Goal: Transaction & Acquisition: Purchase product/service

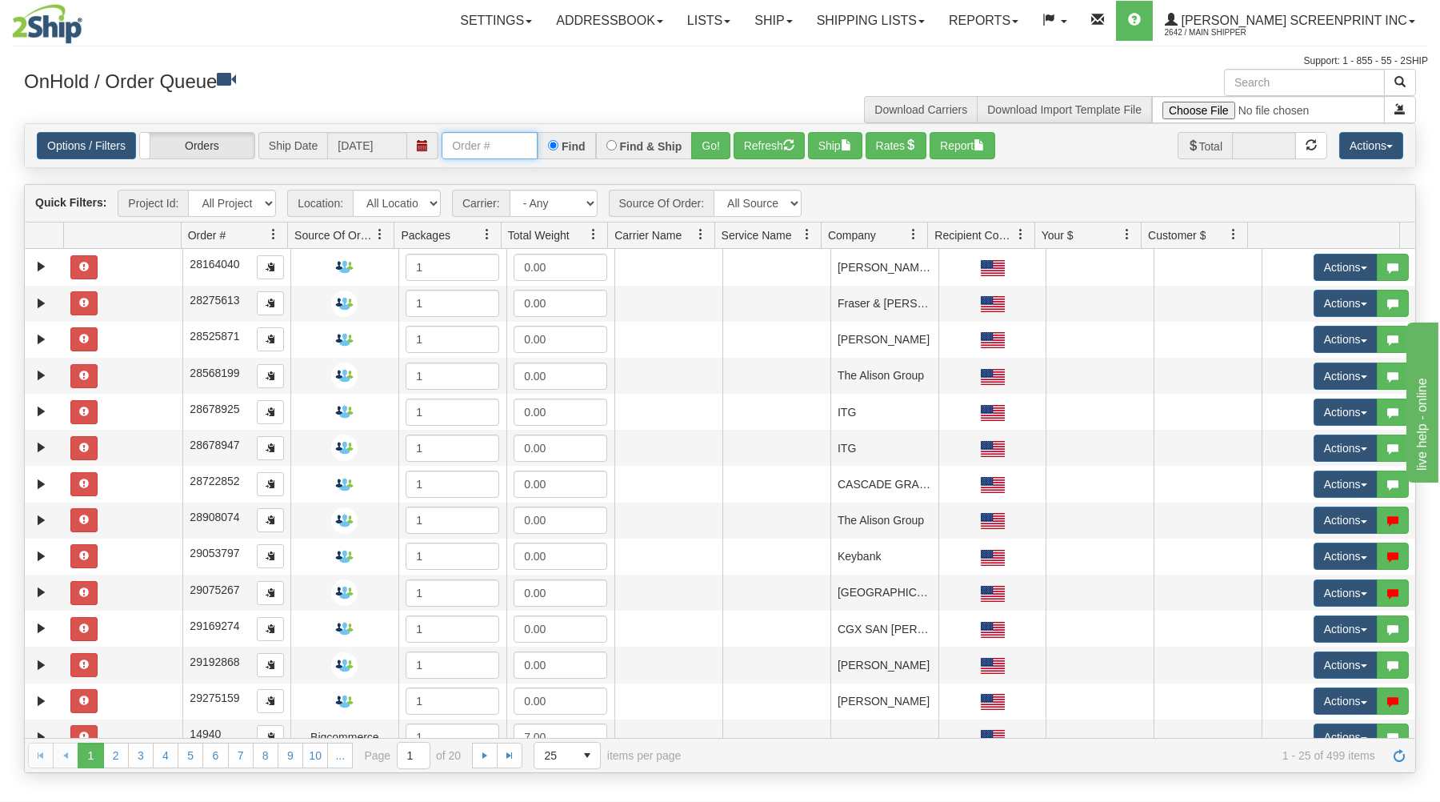
drag, startPoint x: 526, startPoint y: 143, endPoint x: 516, endPoint y: 133, distance: 14.7
click at [526, 144] on input "text" at bounding box center [490, 145] width 96 height 27
type input "31598234"
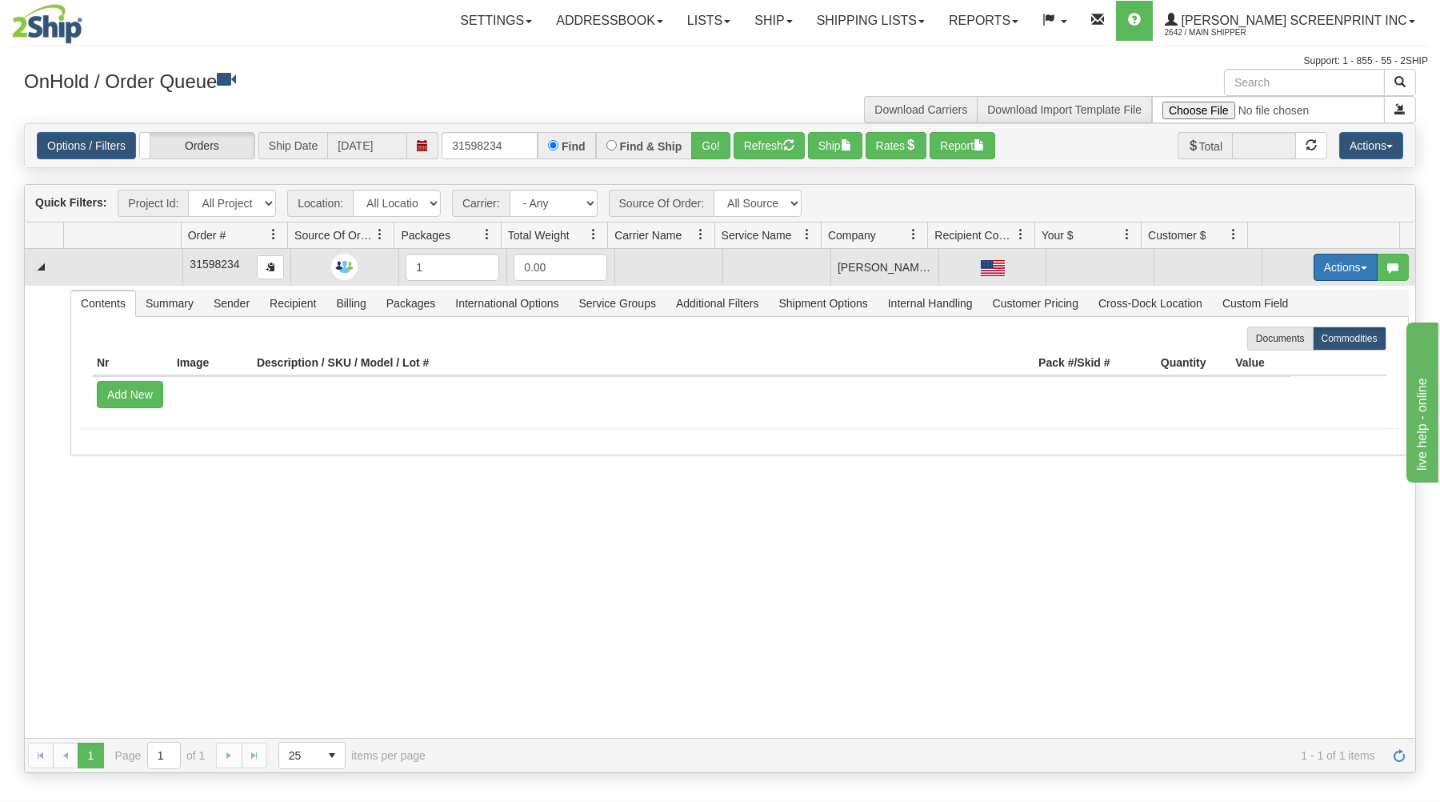
click at [1323, 274] on button "Actions" at bounding box center [1346, 267] width 64 height 27
click at [1265, 298] on span at bounding box center [1270, 296] width 11 height 11
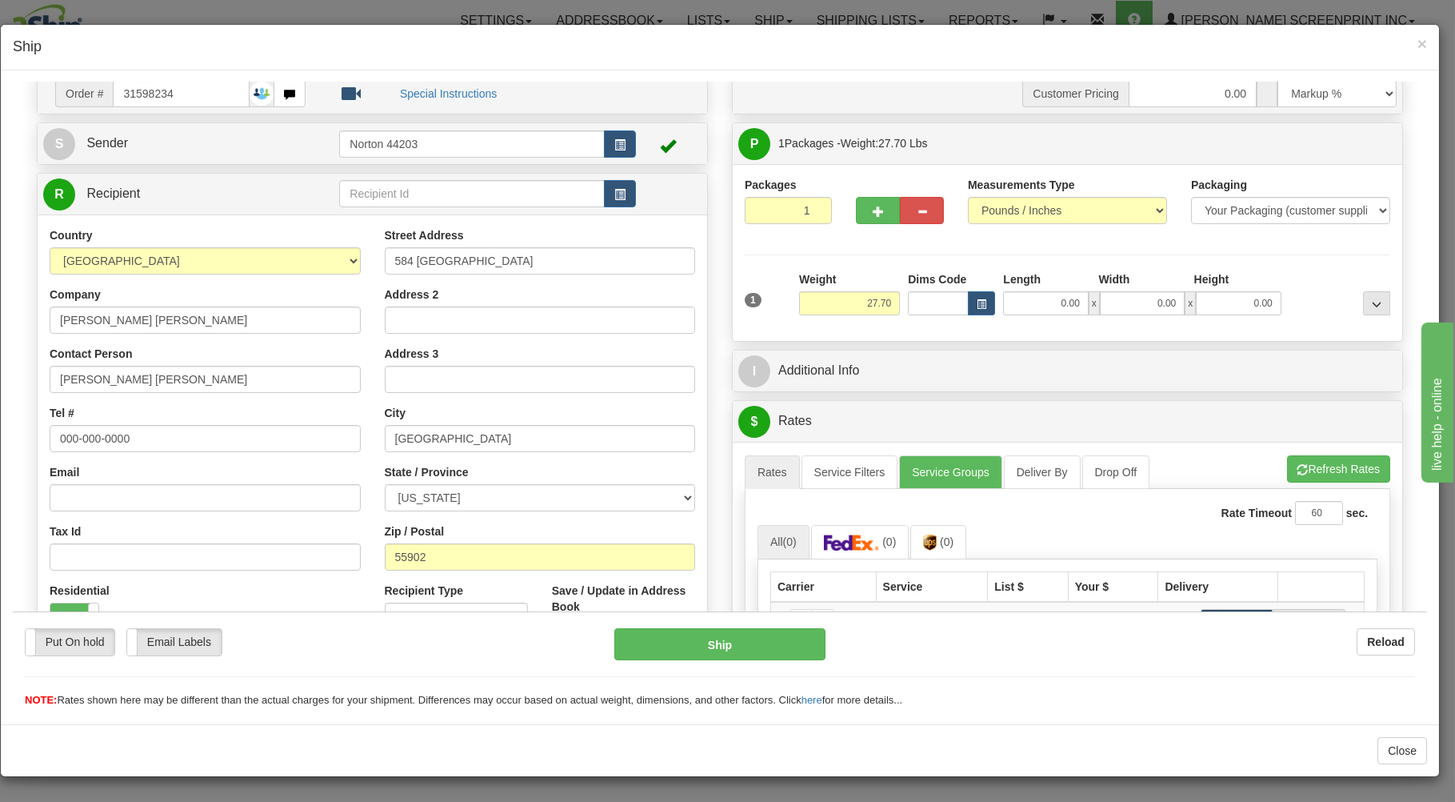
scroll to position [86, 0]
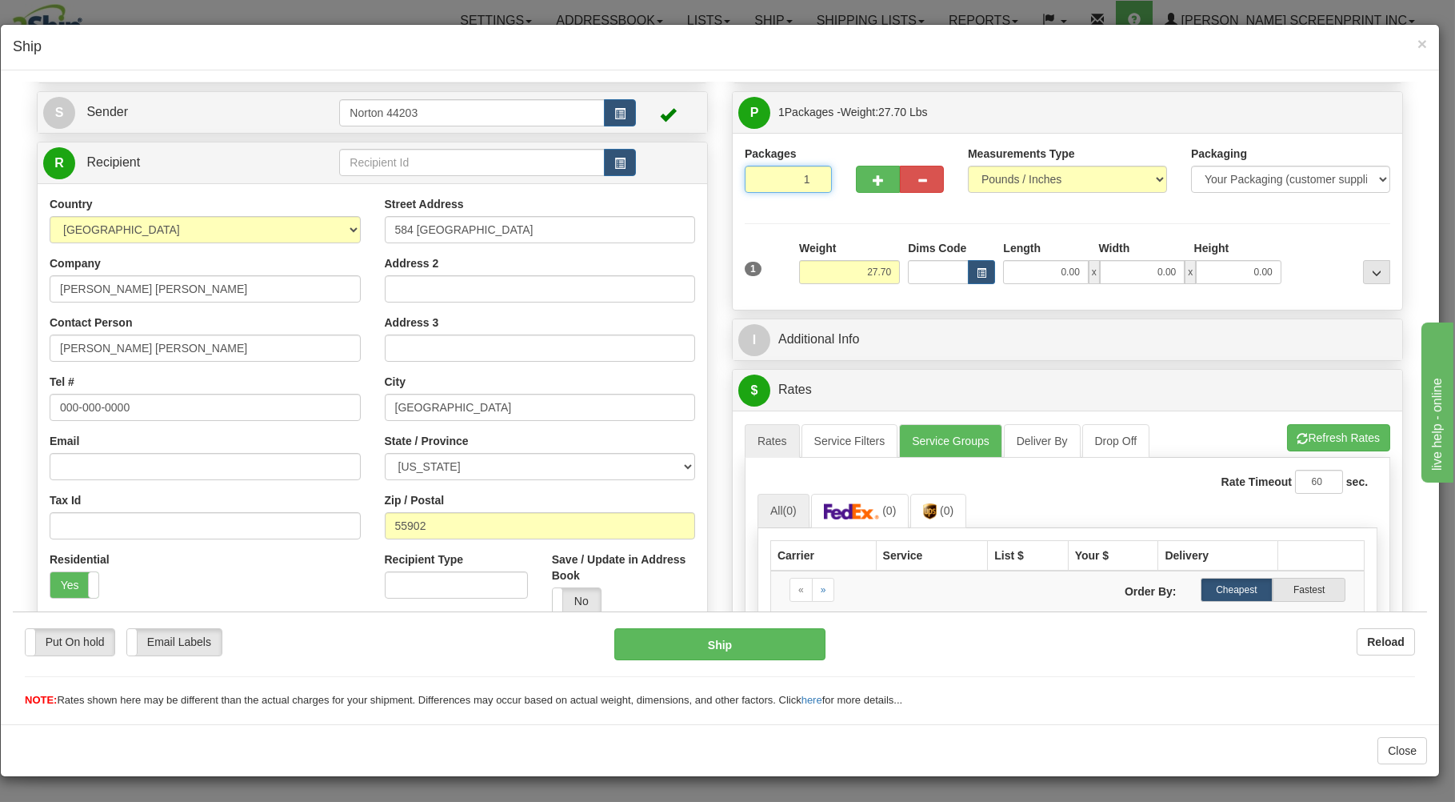
click at [771, 180] on input "1" at bounding box center [788, 178] width 87 height 27
click at [862, 271] on input "27.70" at bounding box center [849, 271] width 101 height 24
type input "27.70"
click at [1071, 267] on input "0.00" at bounding box center [1045, 271] width 85 height 24
type input "38.00"
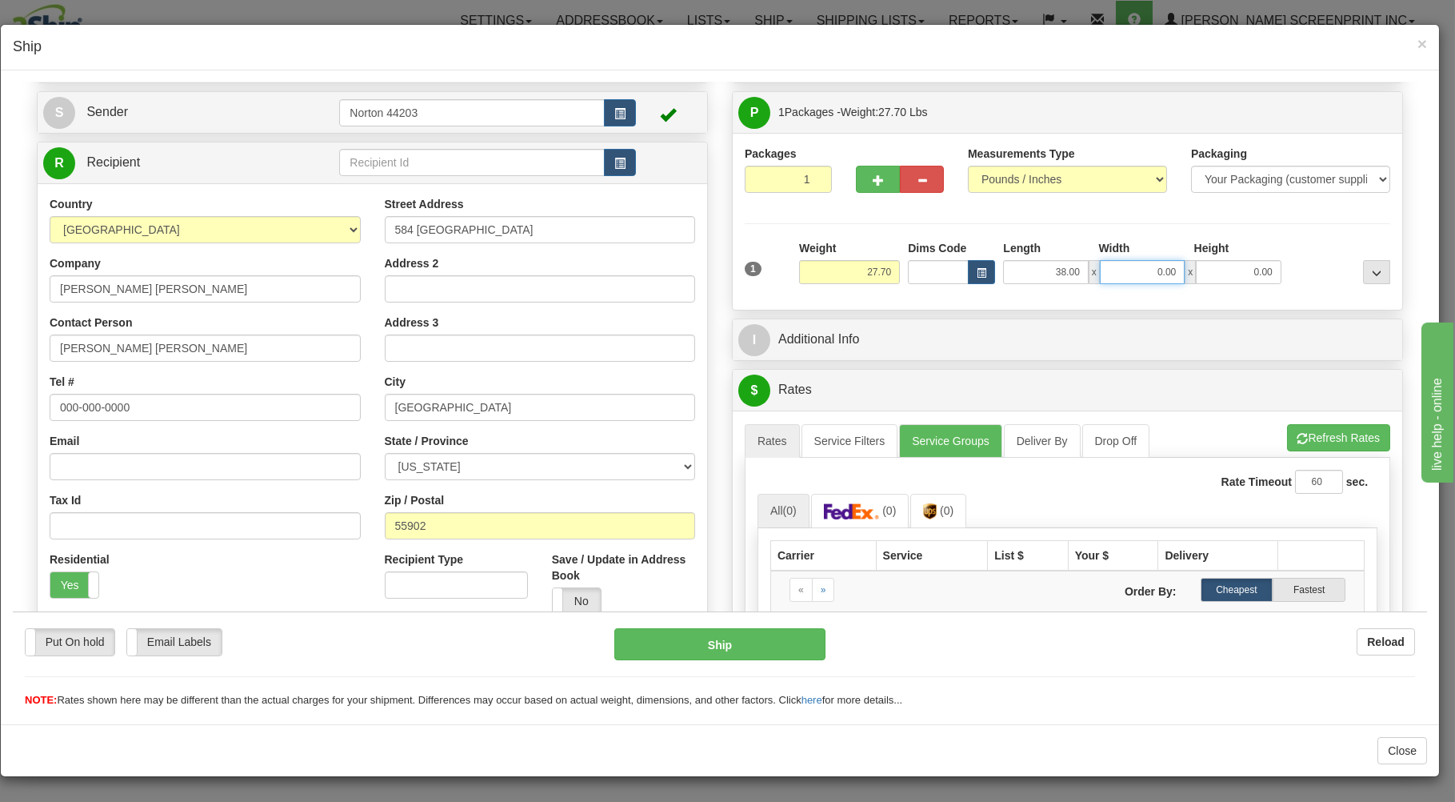
click at [1128, 269] on input "0.00" at bounding box center [1142, 271] width 85 height 24
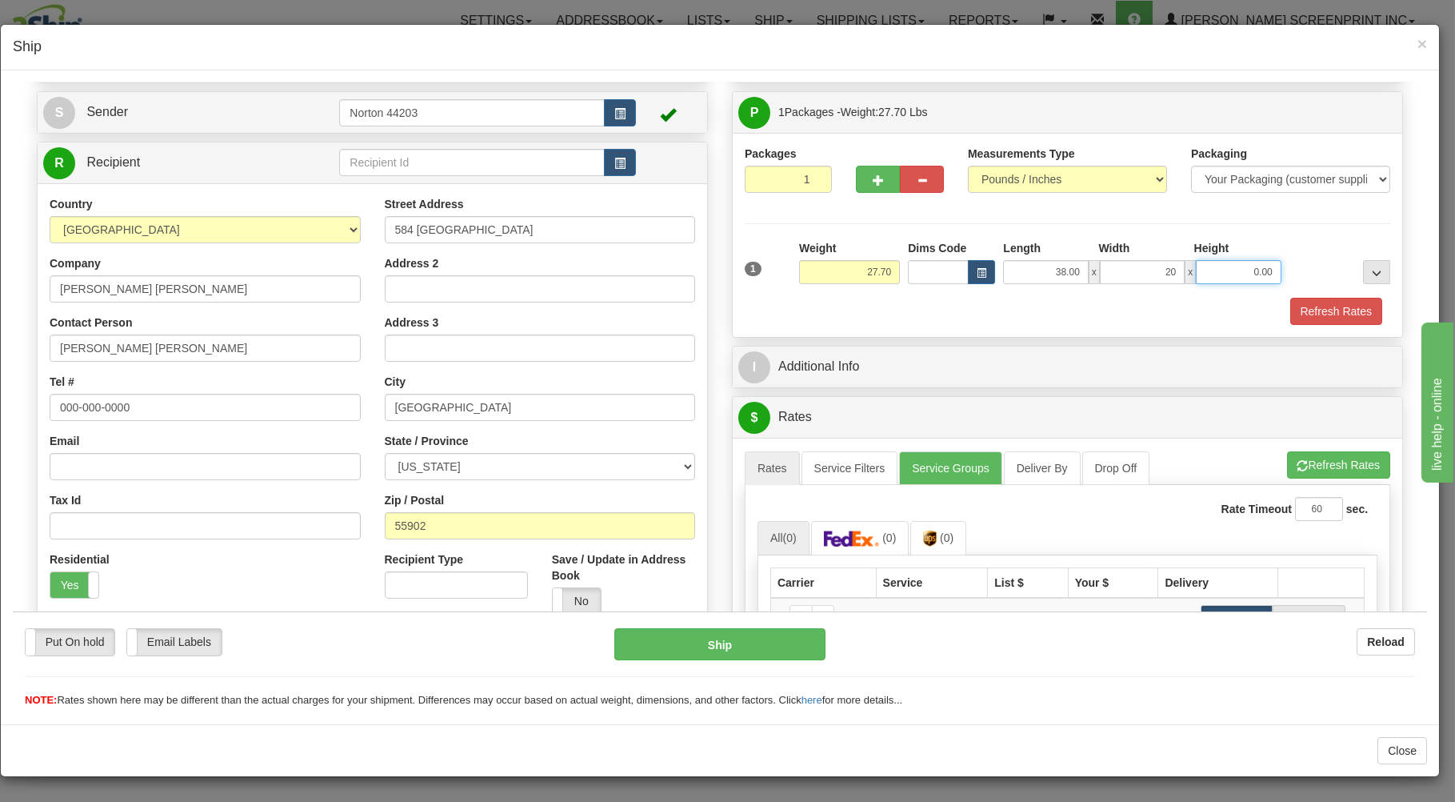
type input "20.00"
click at [1244, 276] on input "0.00" at bounding box center [1238, 271] width 85 height 24
type input "8.00"
click at [1303, 462] on button "Refresh Rates" at bounding box center [1338, 463] width 103 height 27
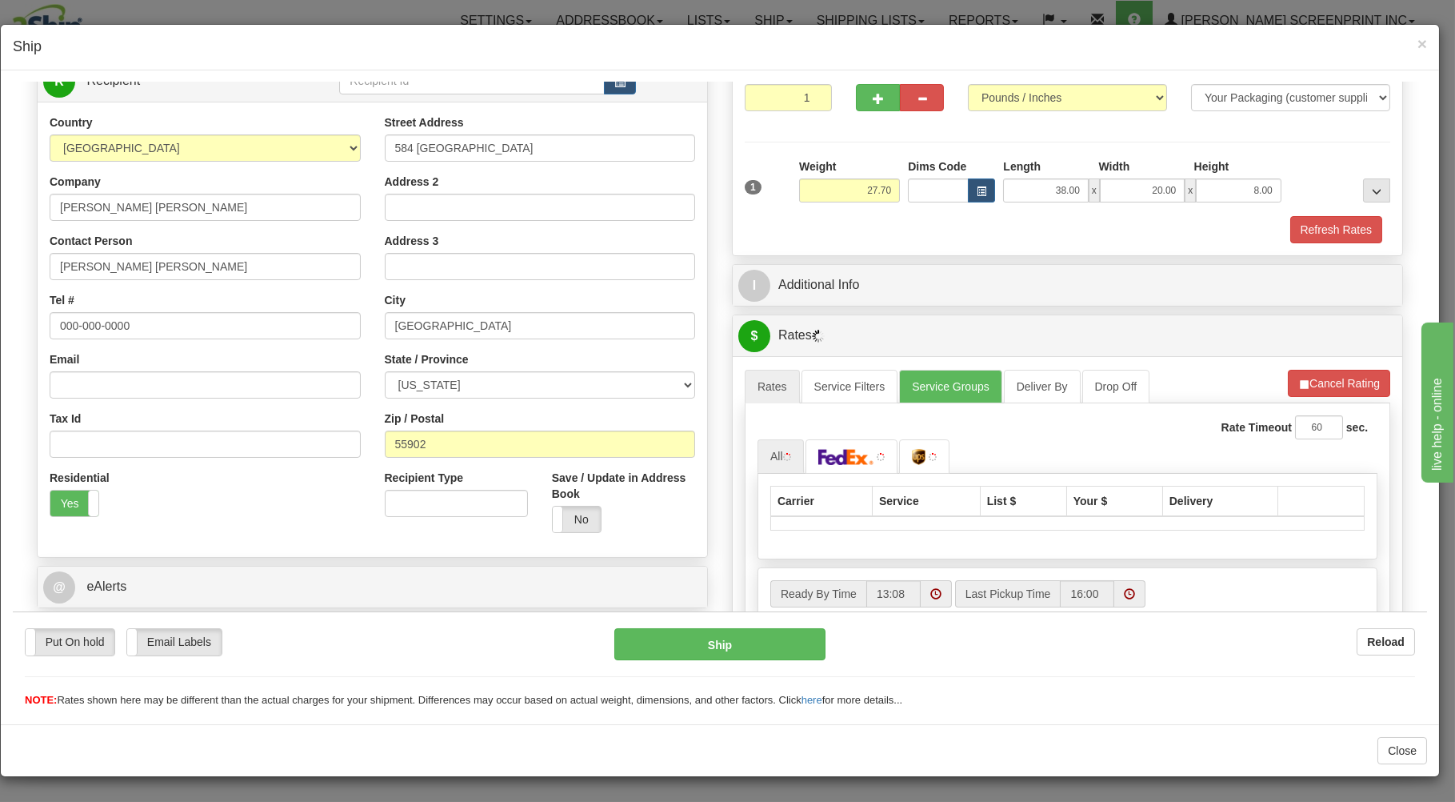
scroll to position [257, 0]
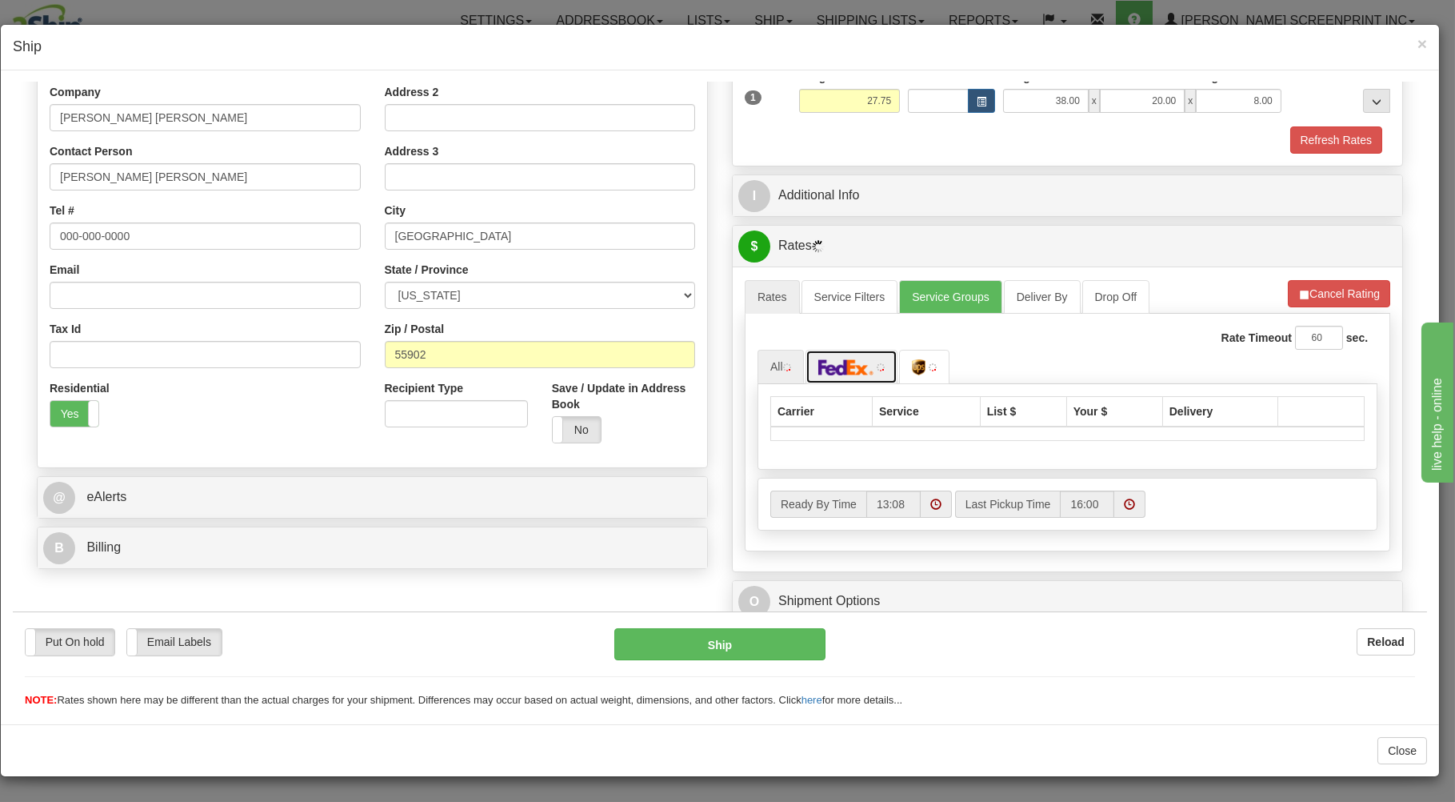
click at [850, 368] on img at bounding box center [847, 366] width 56 height 16
click at [845, 369] on img at bounding box center [847, 366] width 56 height 16
click at [931, 370] on img at bounding box center [933, 366] width 14 height 16
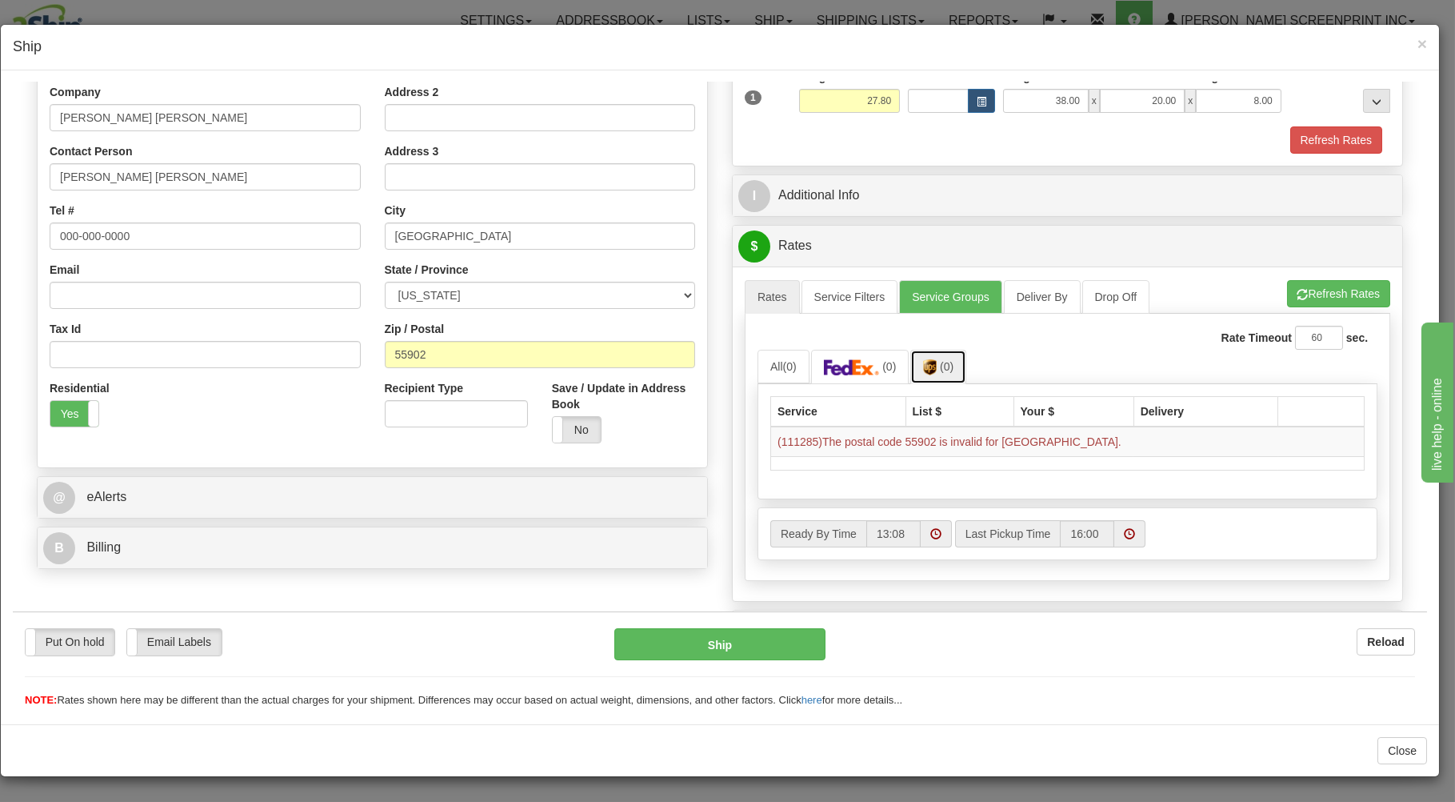
click at [931, 370] on img at bounding box center [930, 366] width 14 height 16
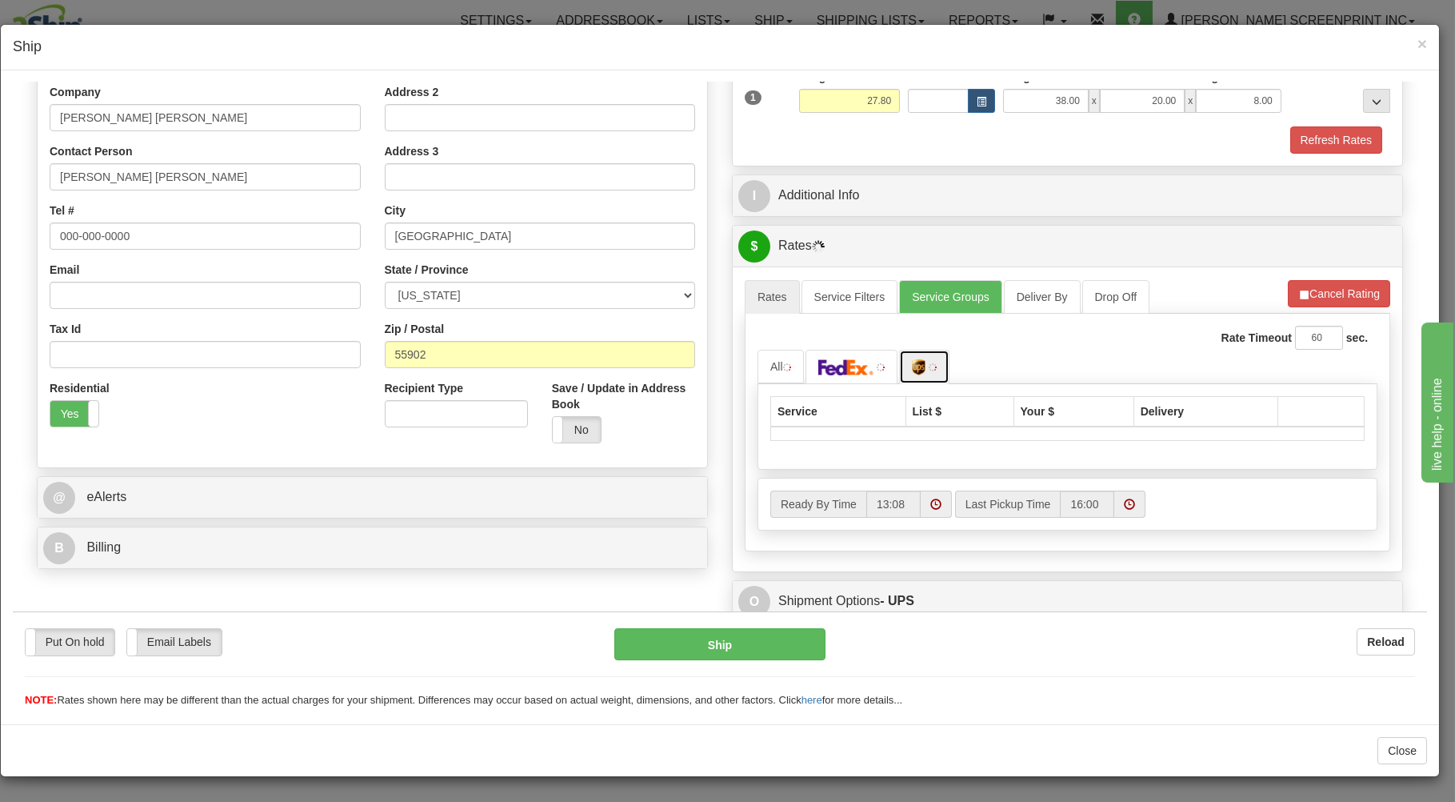
click at [931, 370] on img at bounding box center [933, 366] width 8 height 8
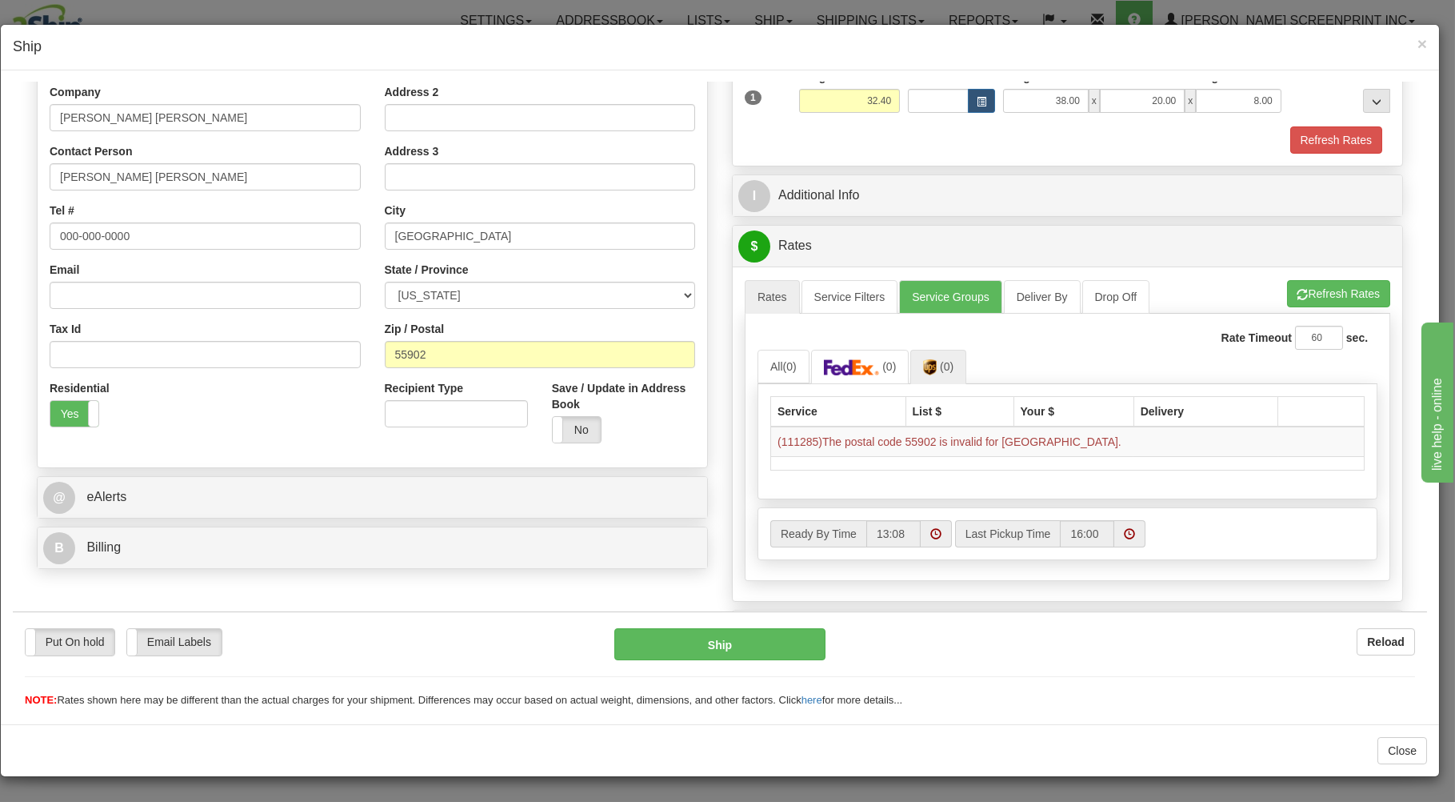
type input "27.70"
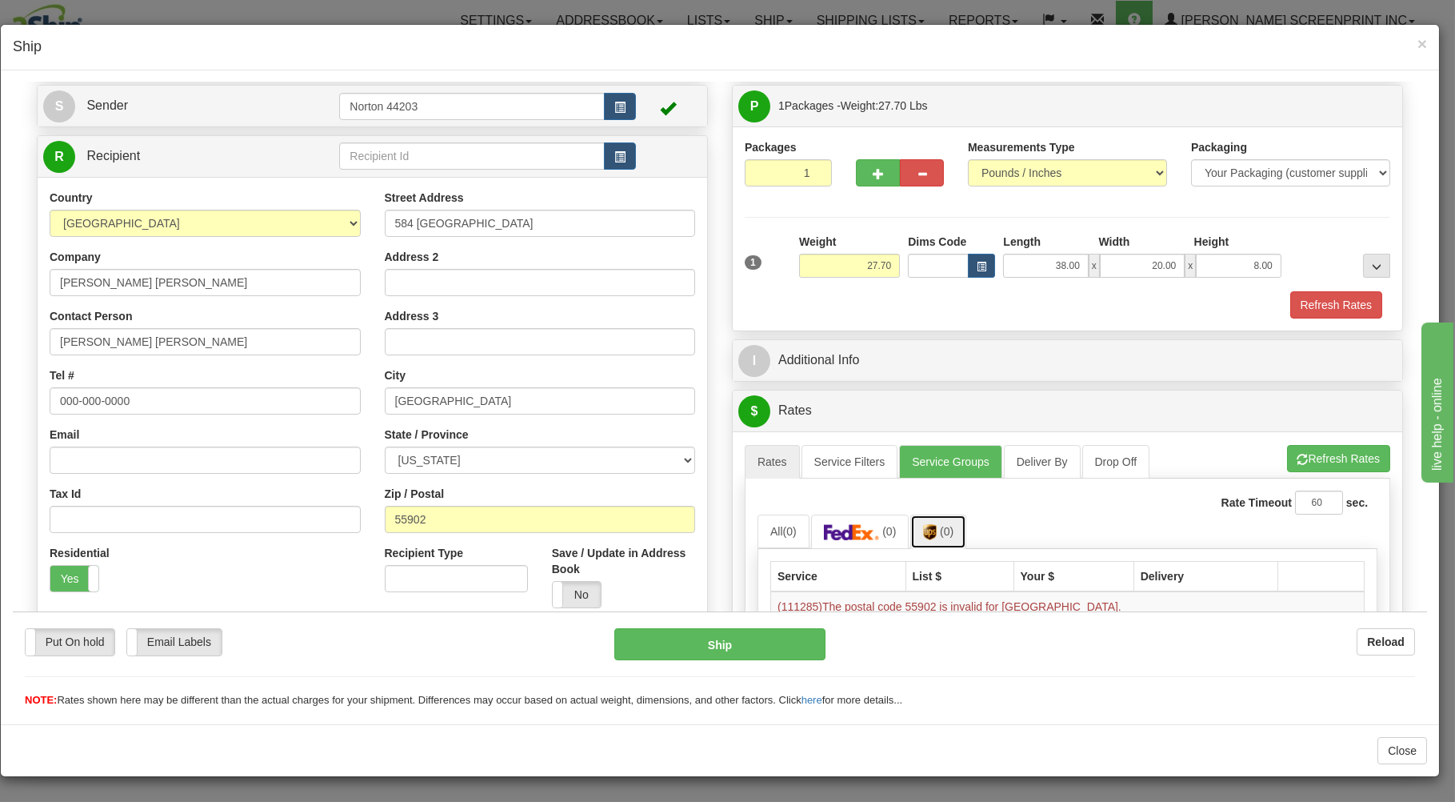
scroll to position [86, 0]
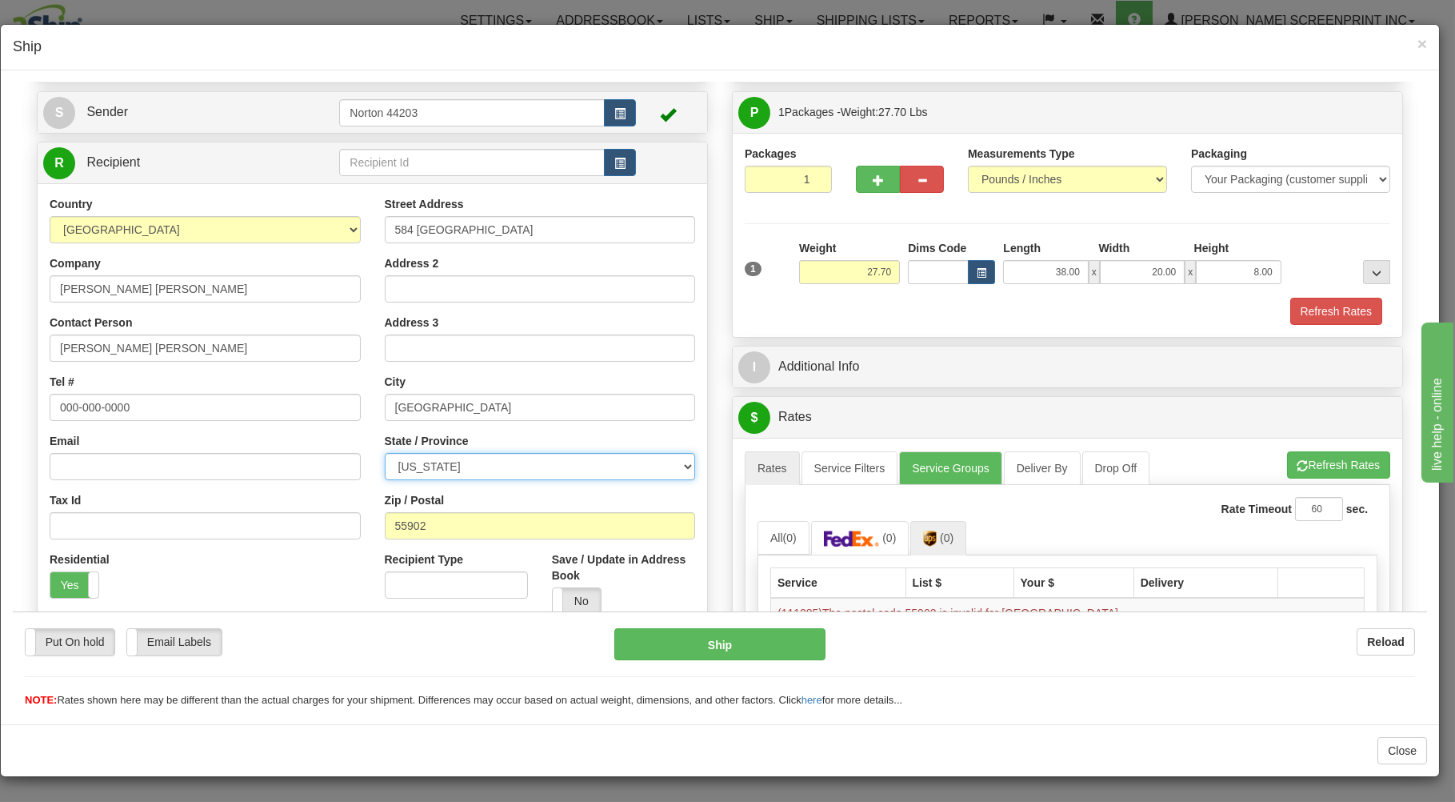
click at [385, 452] on select "[US_STATE] [US_STATE] [US_STATE] [US_STATE] Armed Forces America Armed Forces E…" at bounding box center [540, 465] width 311 height 27
click option "[US_STATE]" at bounding box center [13, 82] width 0 height 0
click at [385, 452] on select "[US_STATE] [US_STATE] [US_STATE] [US_STATE] Armed Forces America Armed Forces E…" at bounding box center [540, 465] width 311 height 27
select select "MN"
click option "[US_STATE]" at bounding box center [13, 82] width 0 height 0
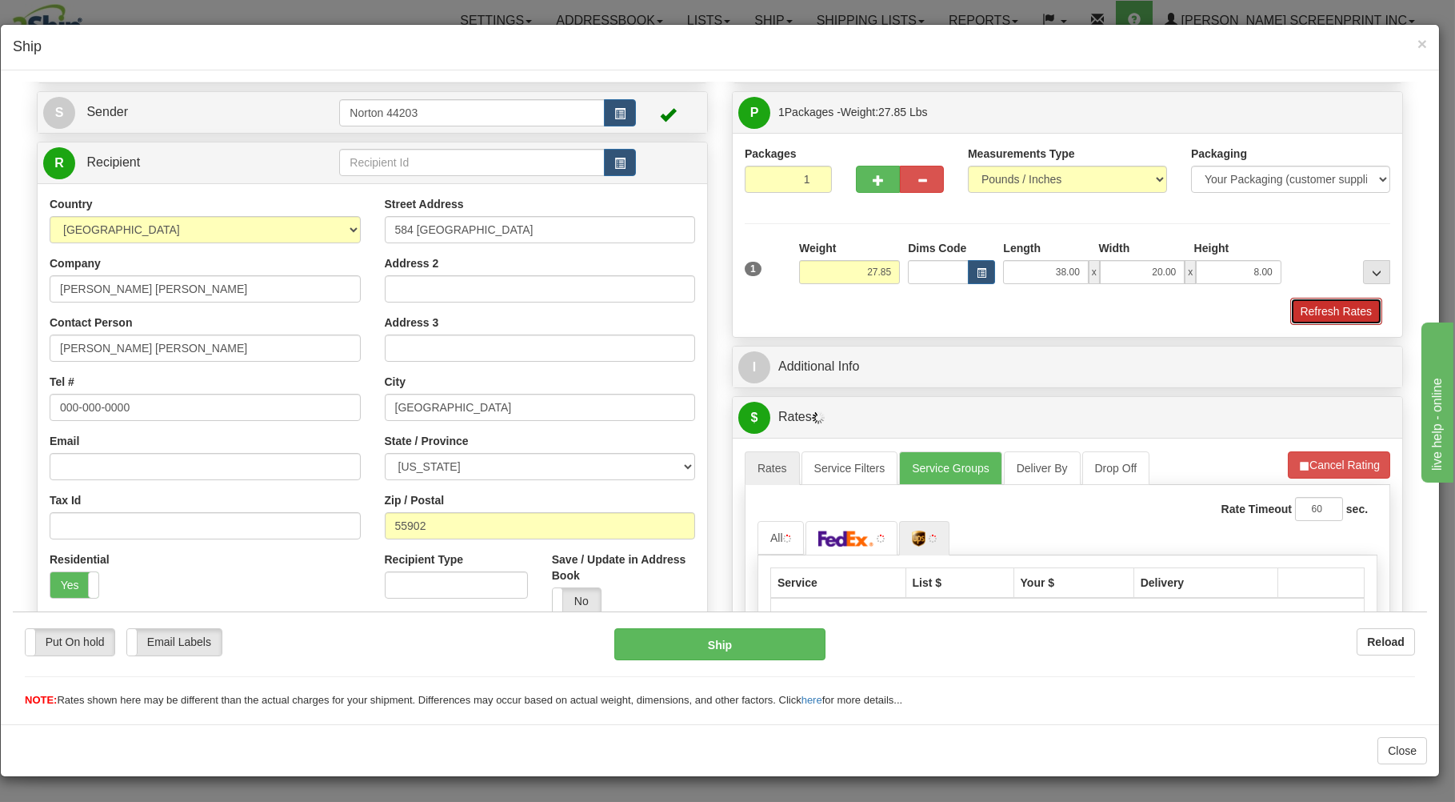
click at [1311, 316] on button "Refresh Rates" at bounding box center [1337, 310] width 92 height 27
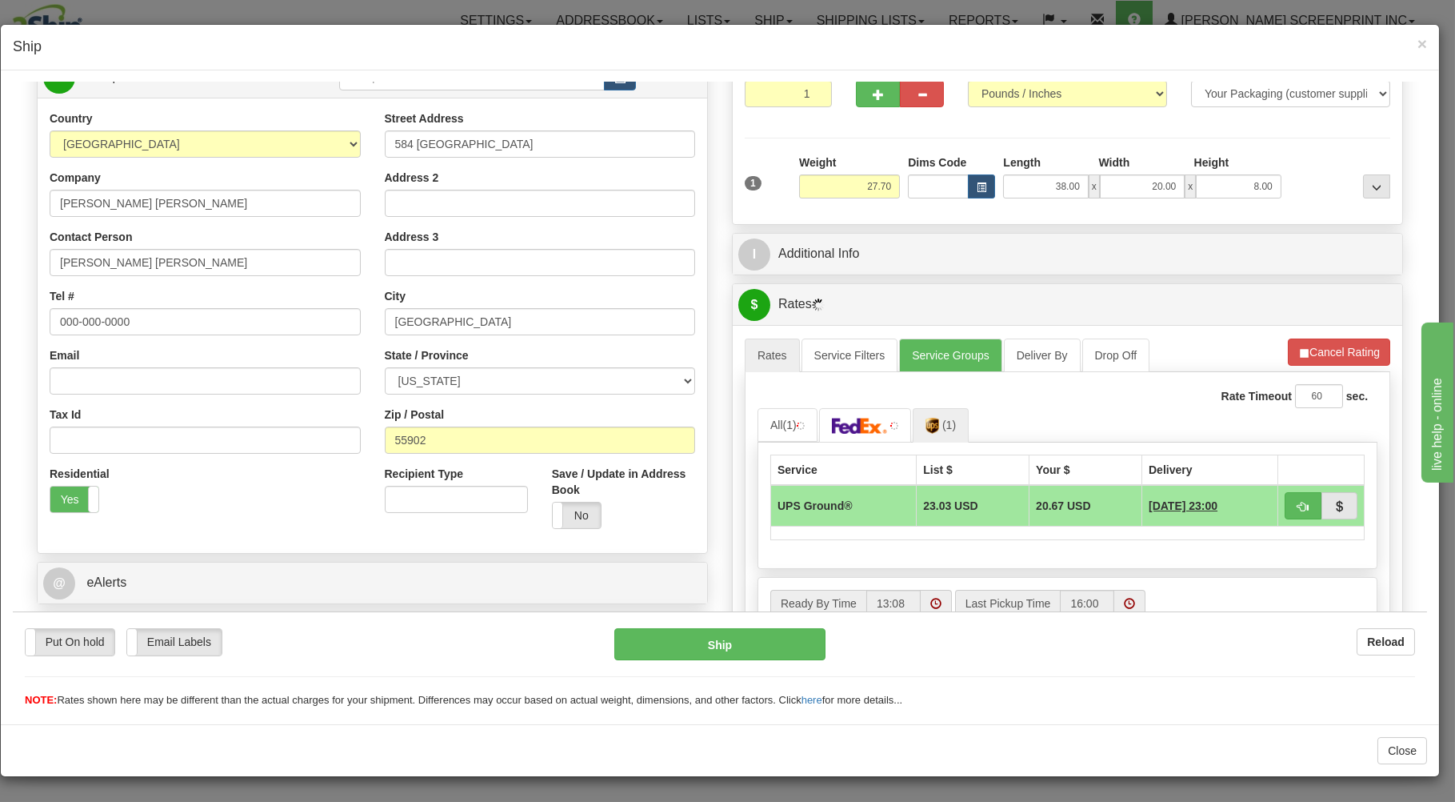
scroll to position [257, 0]
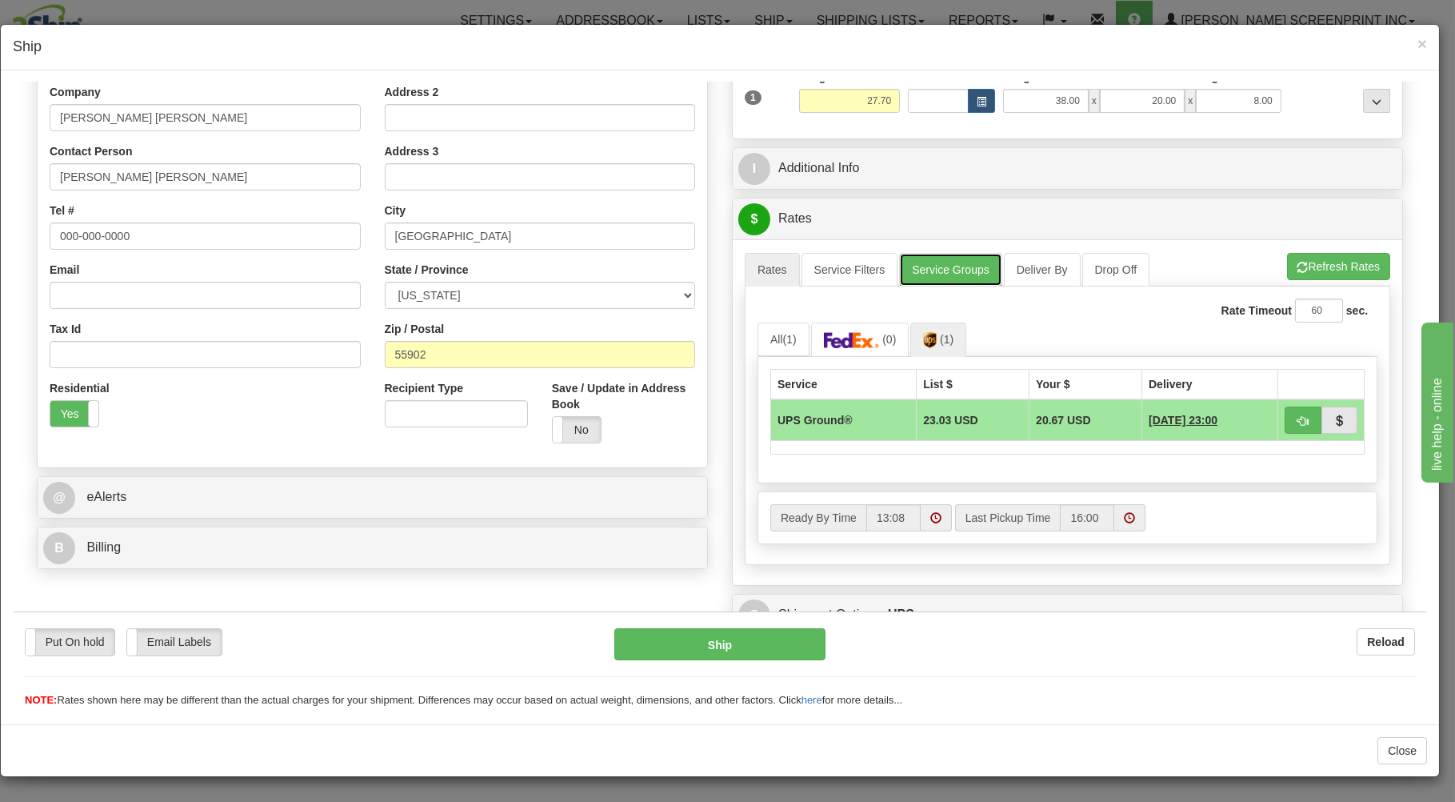
click at [944, 260] on link "Service Groups" at bounding box center [950, 269] width 102 height 34
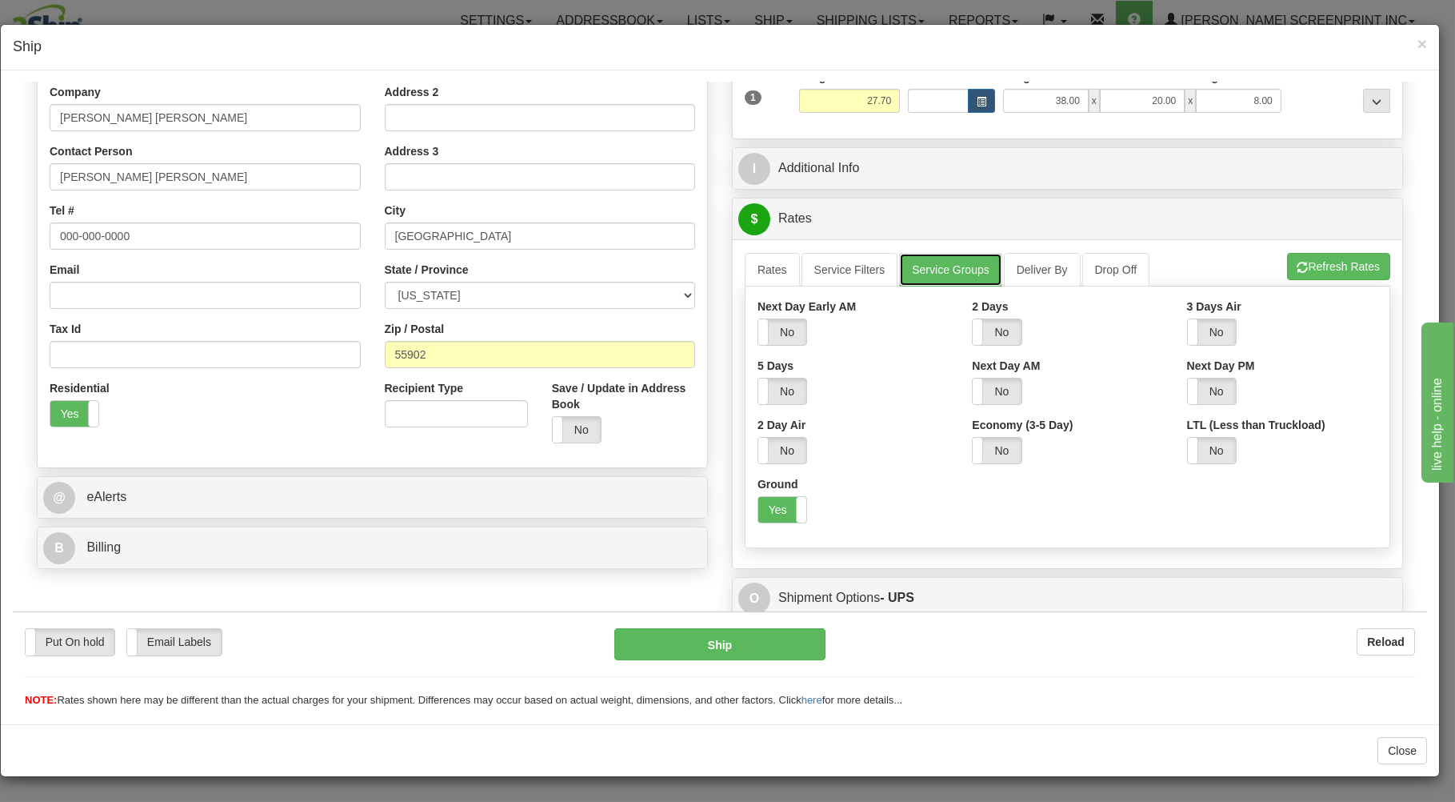
scroll to position [210, 0]
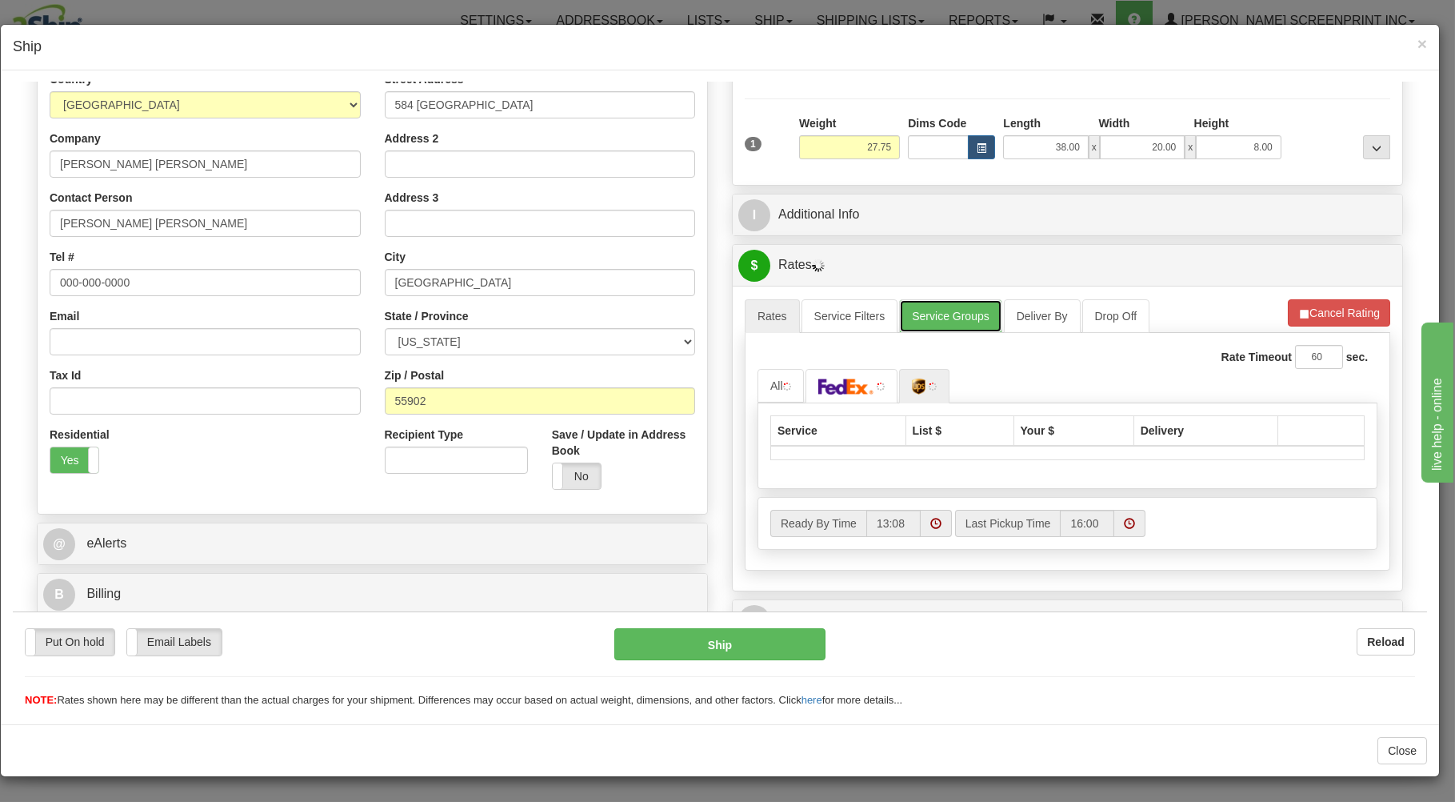
click at [952, 316] on link "Service Groups" at bounding box center [950, 315] width 102 height 34
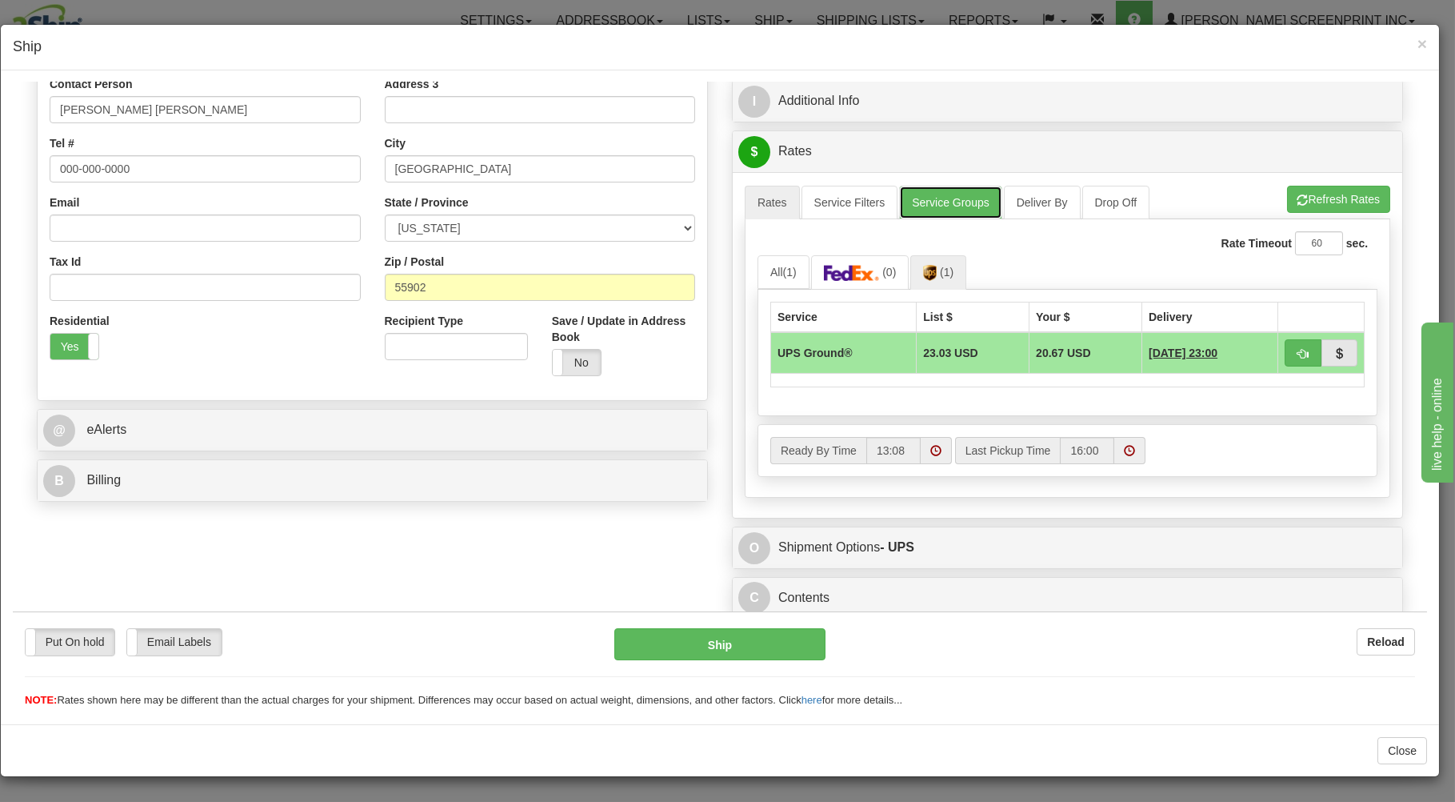
scroll to position [288, 0]
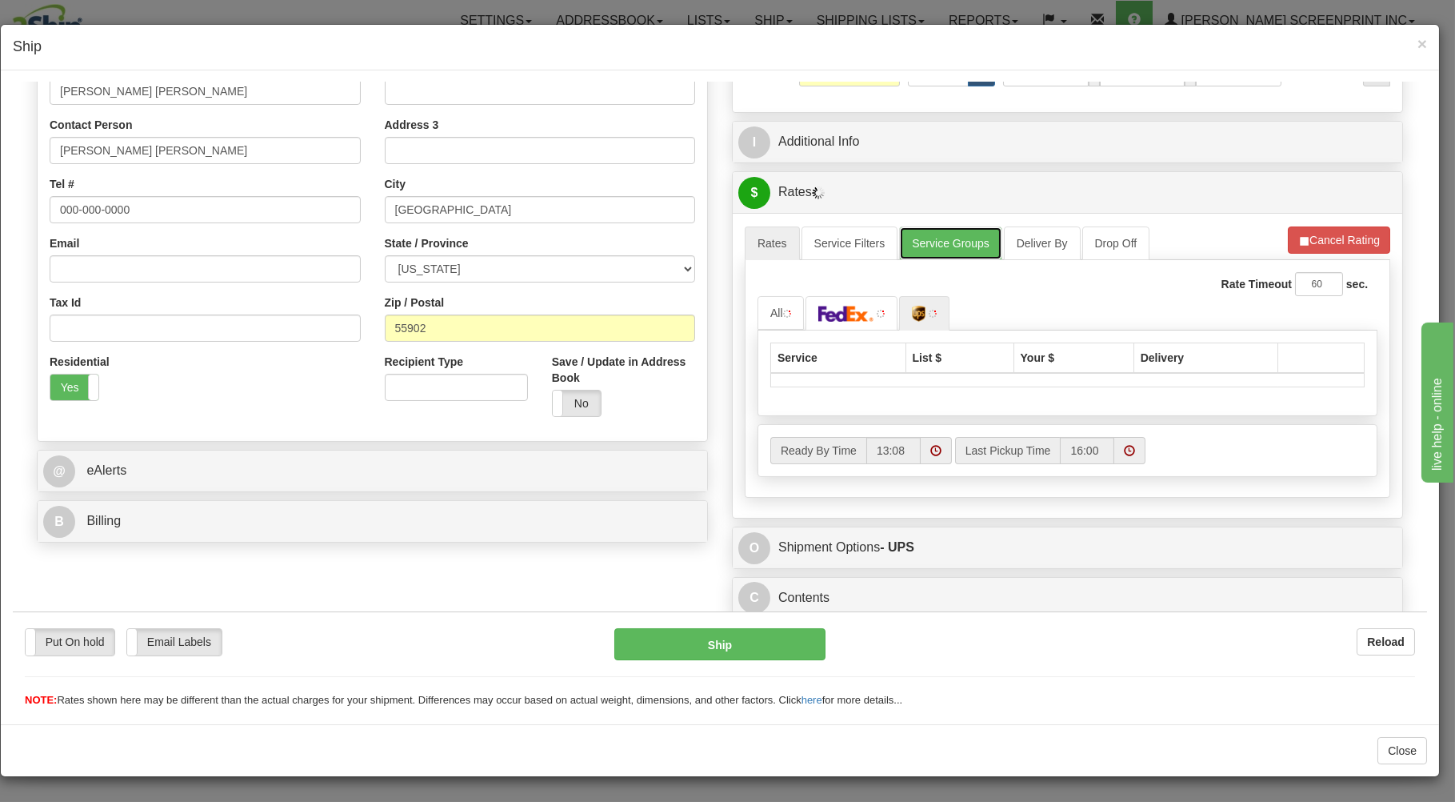
click at [967, 238] on link "Service Groups" at bounding box center [950, 243] width 102 height 34
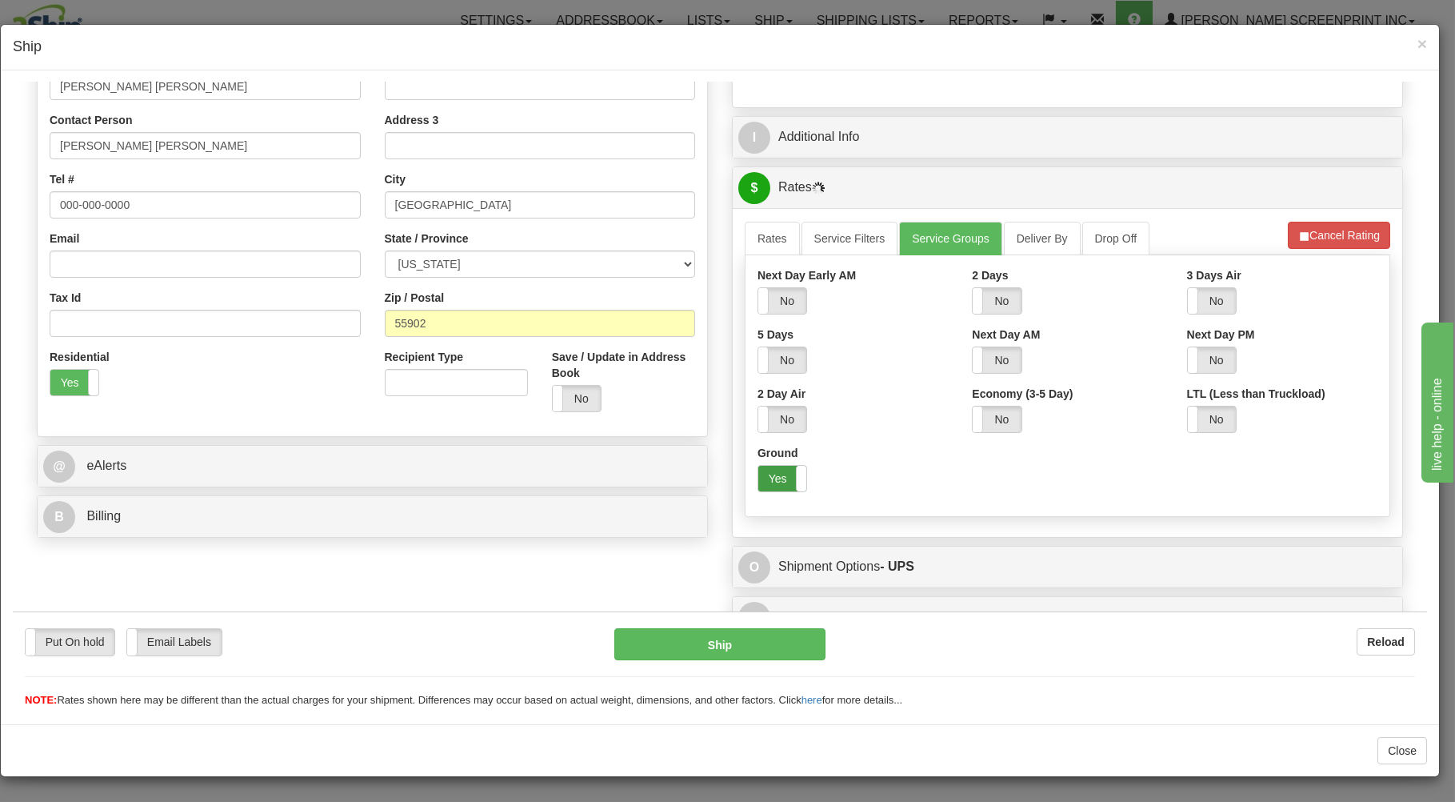
click at [783, 473] on label "Yes" at bounding box center [783, 478] width 48 height 26
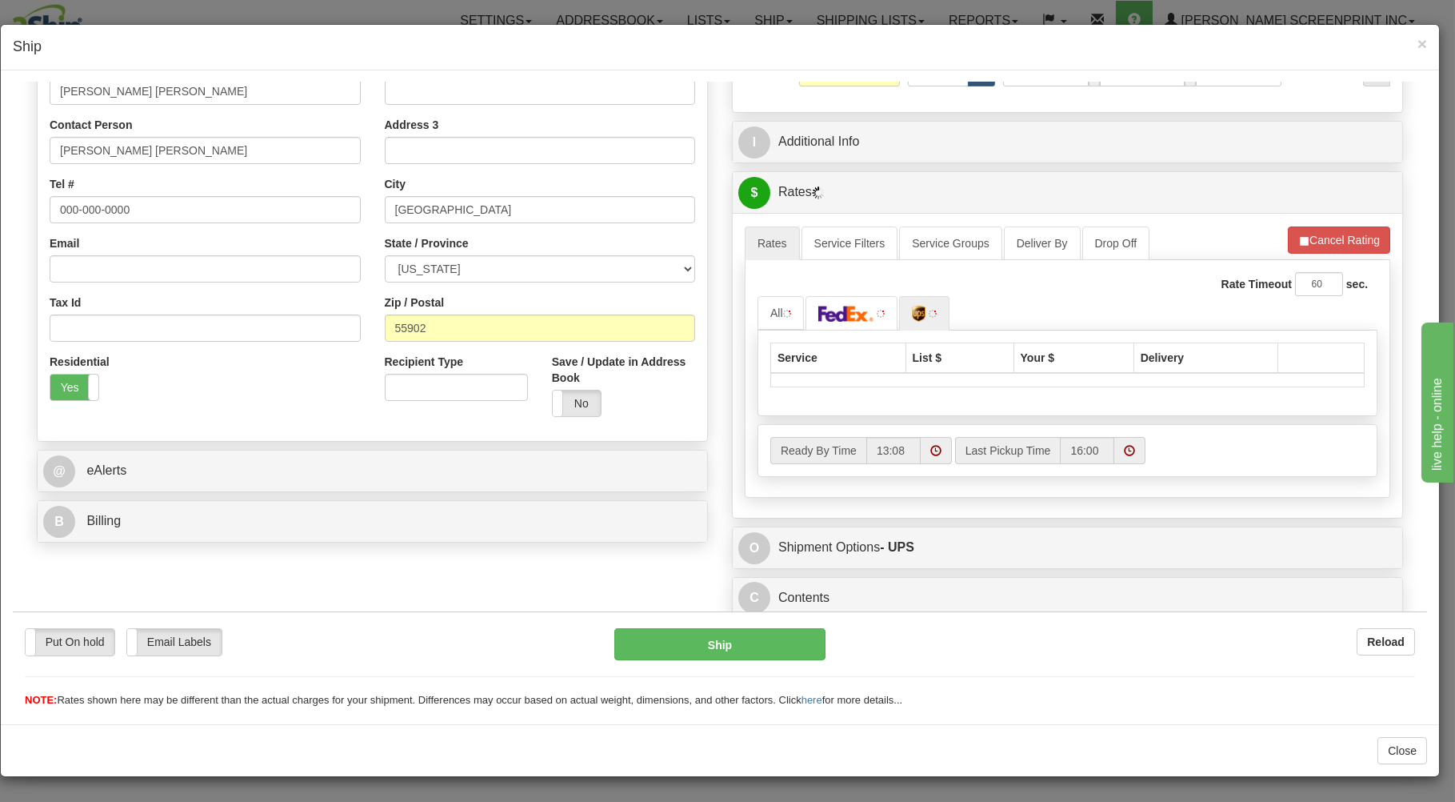
click at [1286, 354] on th at bounding box center [1322, 357] width 86 height 30
click at [770, 311] on link "All" at bounding box center [781, 312] width 46 height 34
type input "27.70"
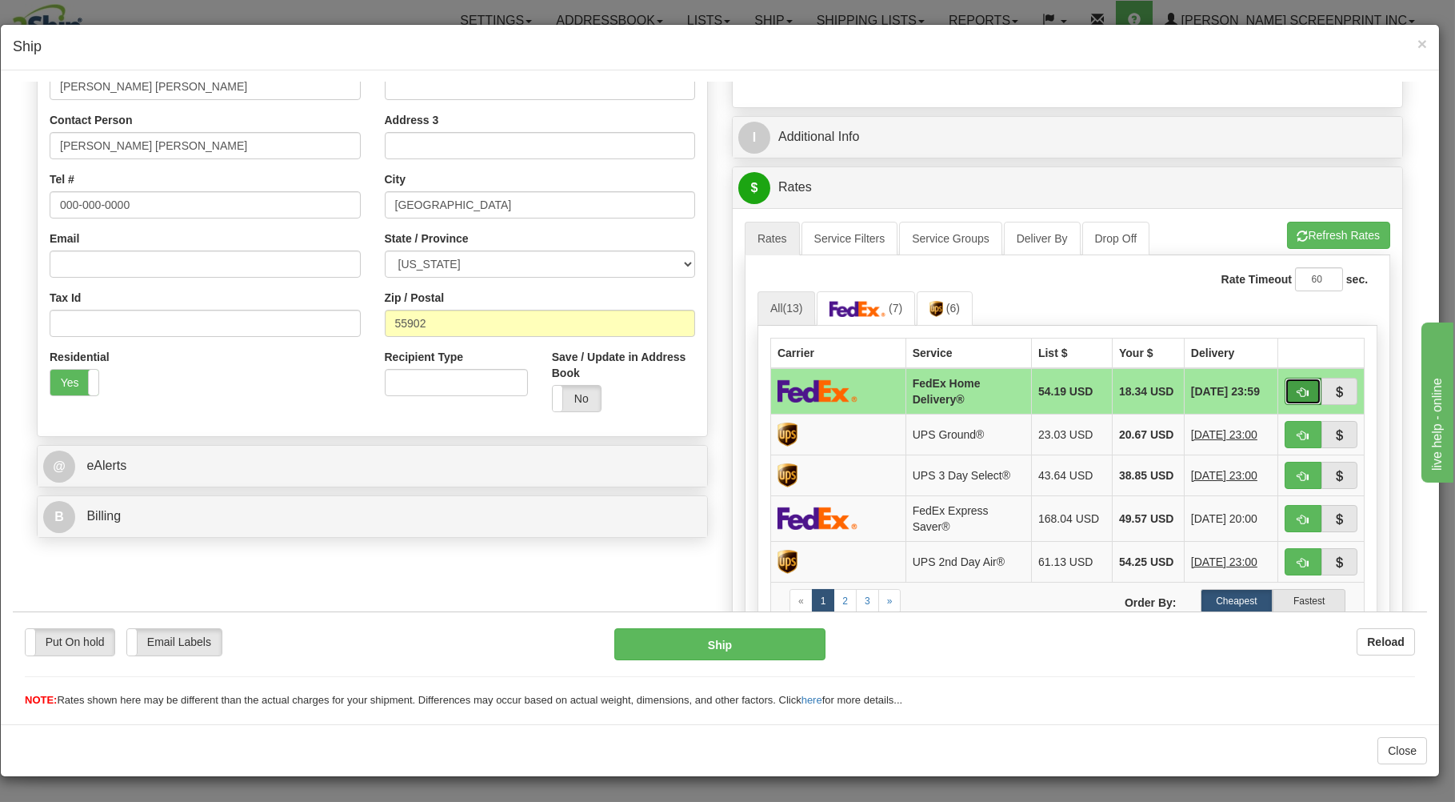
click at [1298, 394] on span "button" at bounding box center [1303, 391] width 11 height 10
type input "90"
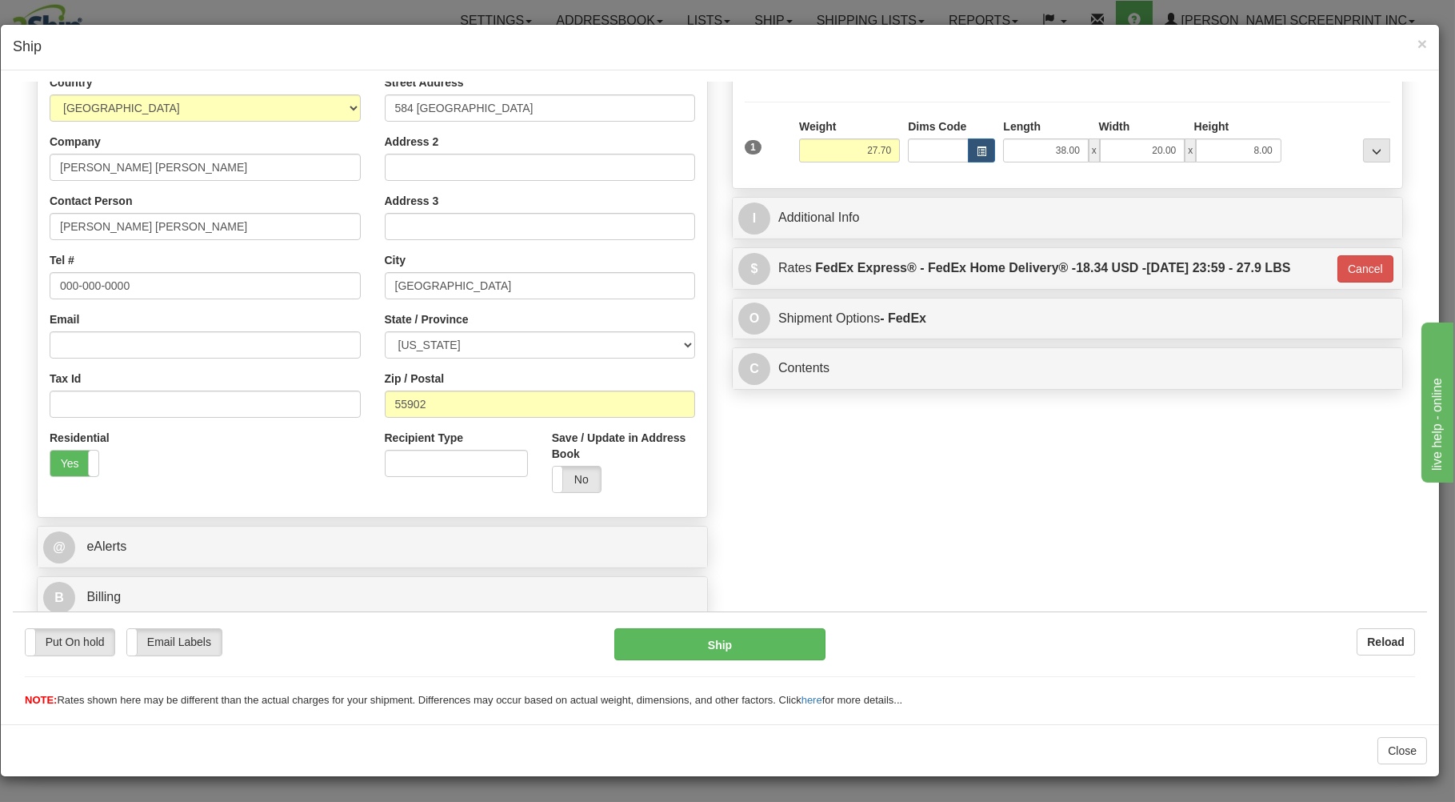
scroll to position [210, 0]
click at [773, 650] on button "Ship" at bounding box center [720, 643] width 212 height 32
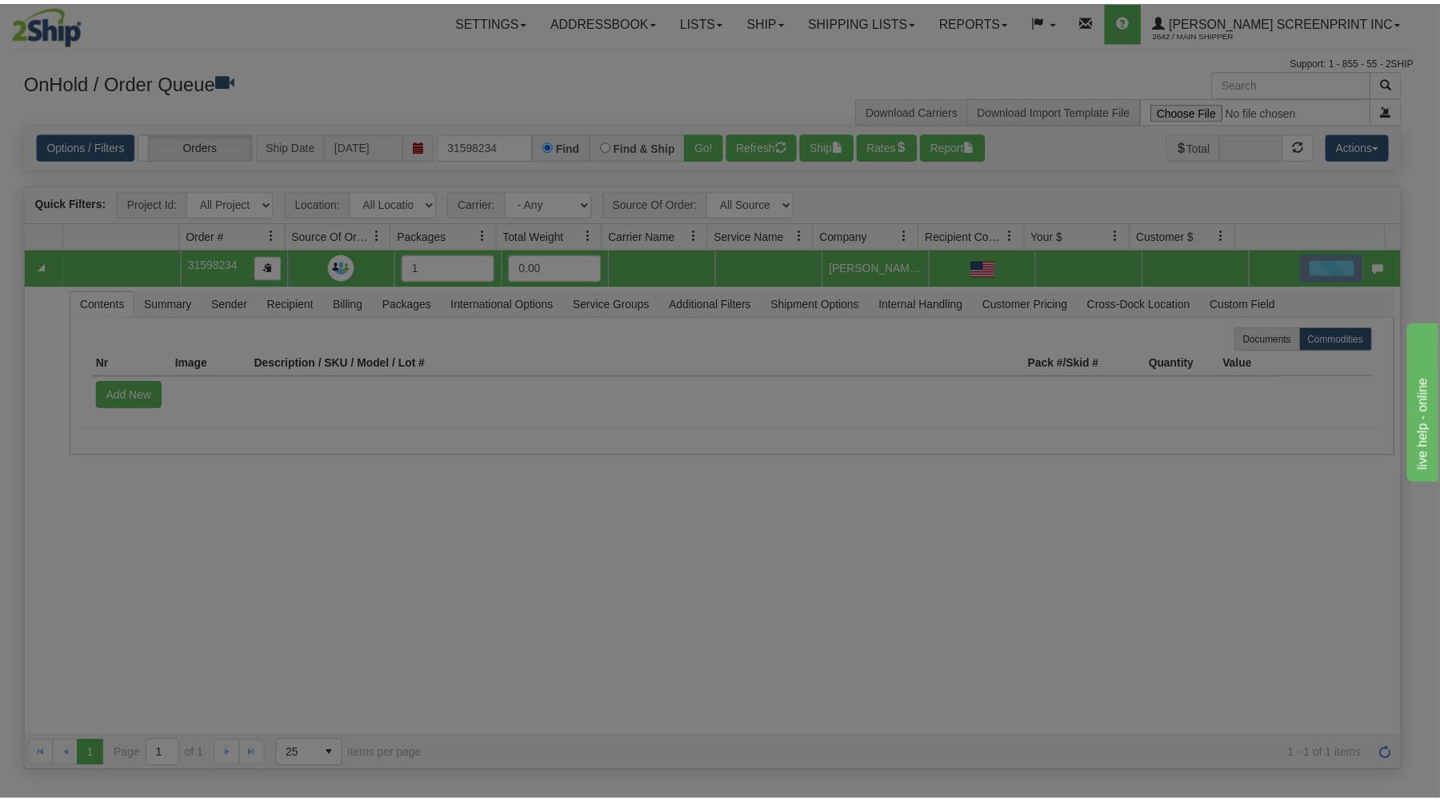
scroll to position [0, 0]
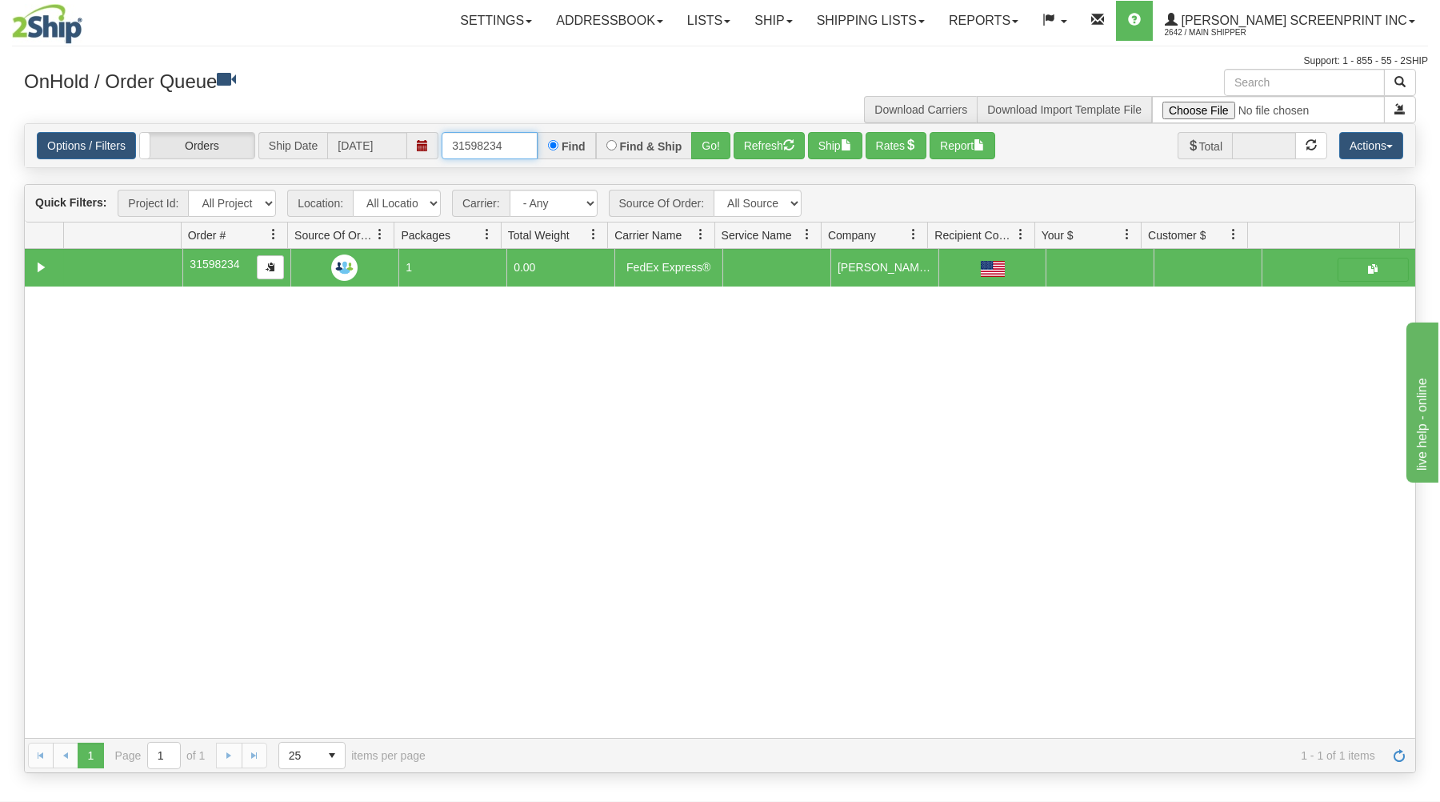
click at [518, 150] on input "31598234" at bounding box center [490, 145] width 96 height 27
type input "3"
click at [458, 94] on div "OnHold / Order Queue" at bounding box center [366, 84] width 708 height 31
click at [885, 20] on link "Shipping lists" at bounding box center [871, 21] width 132 height 40
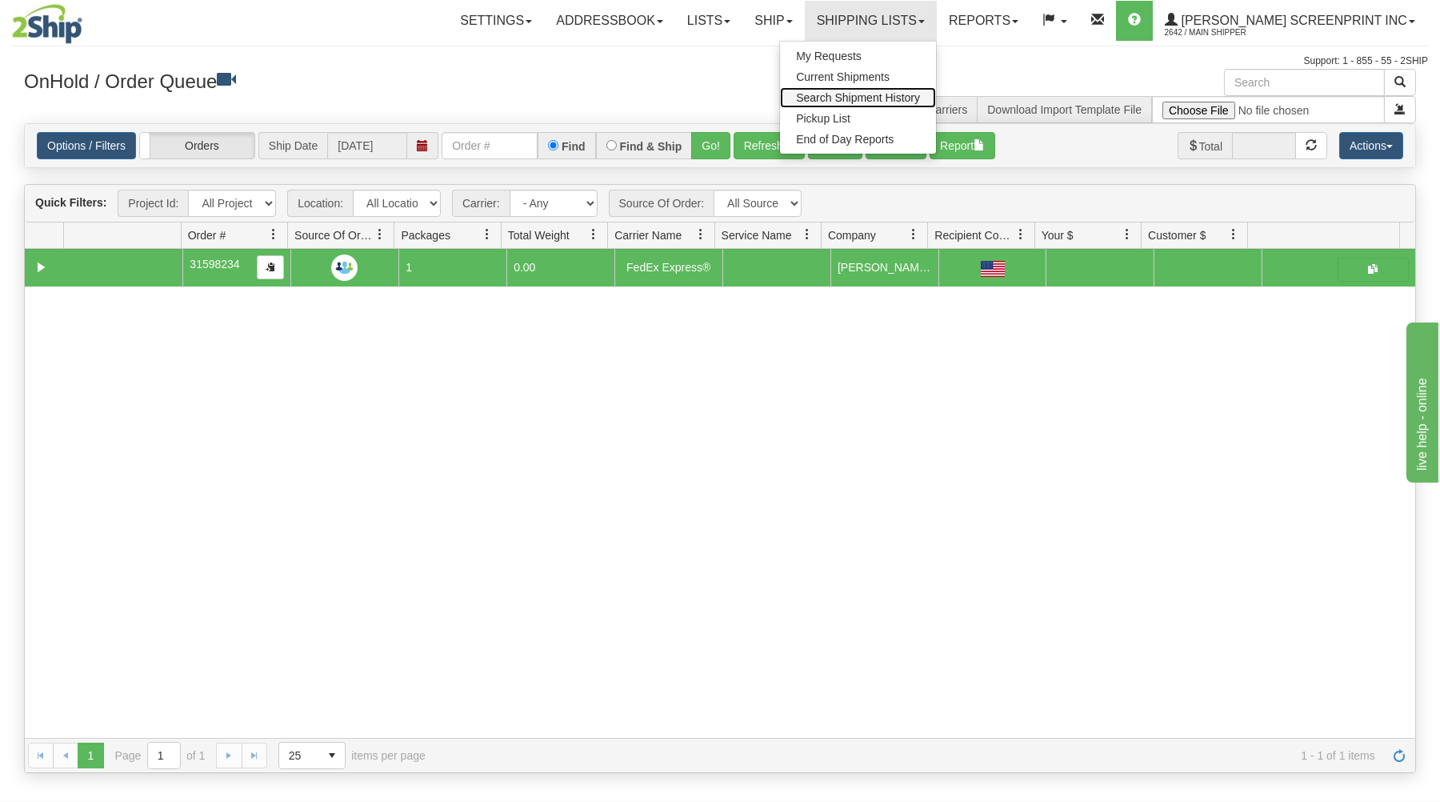
click at [890, 93] on span "Search Shipment History" at bounding box center [858, 97] width 124 height 13
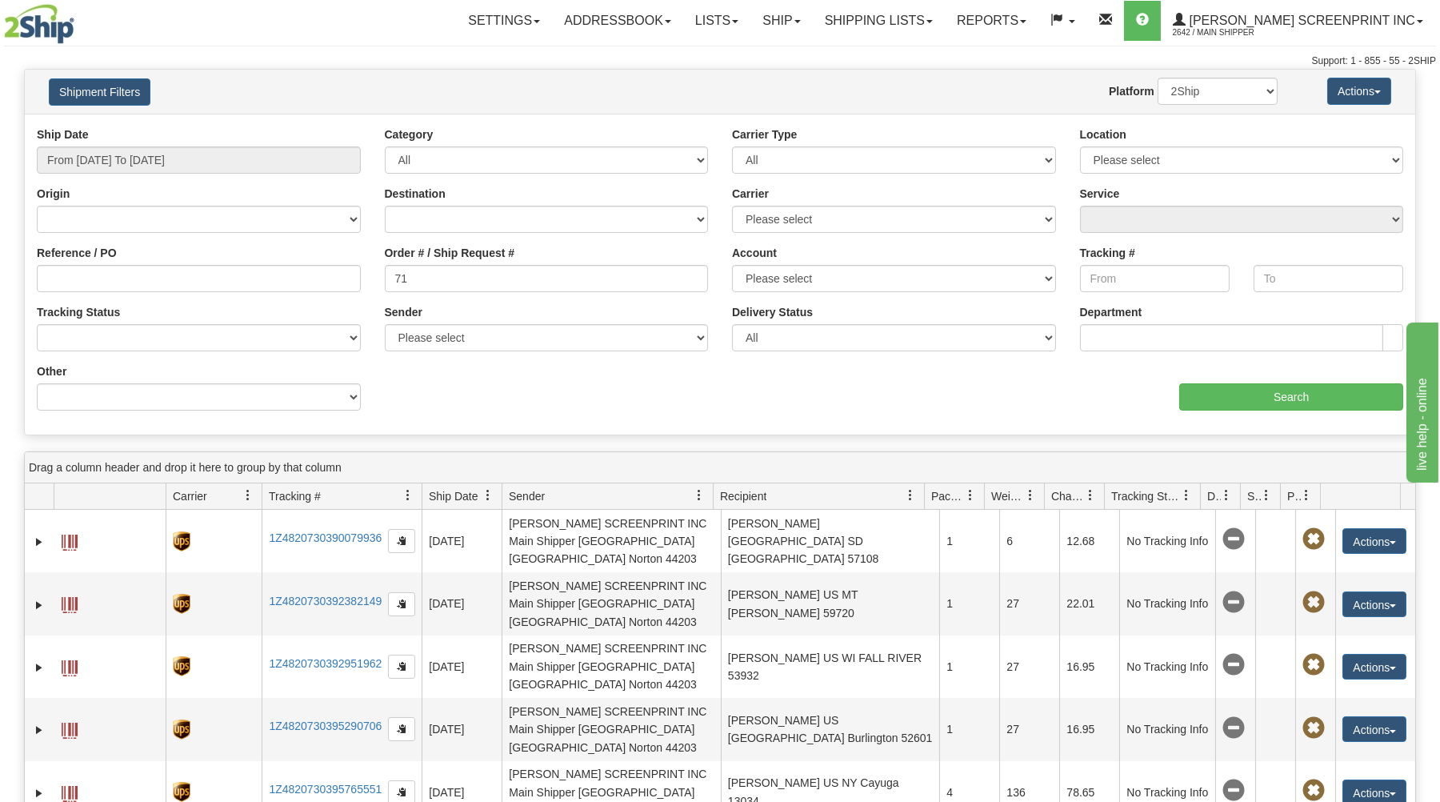
type input "7"
type input "17111"
click at [237, 161] on input "From 09/09/2025 To 09/10/2025" at bounding box center [199, 159] width 324 height 27
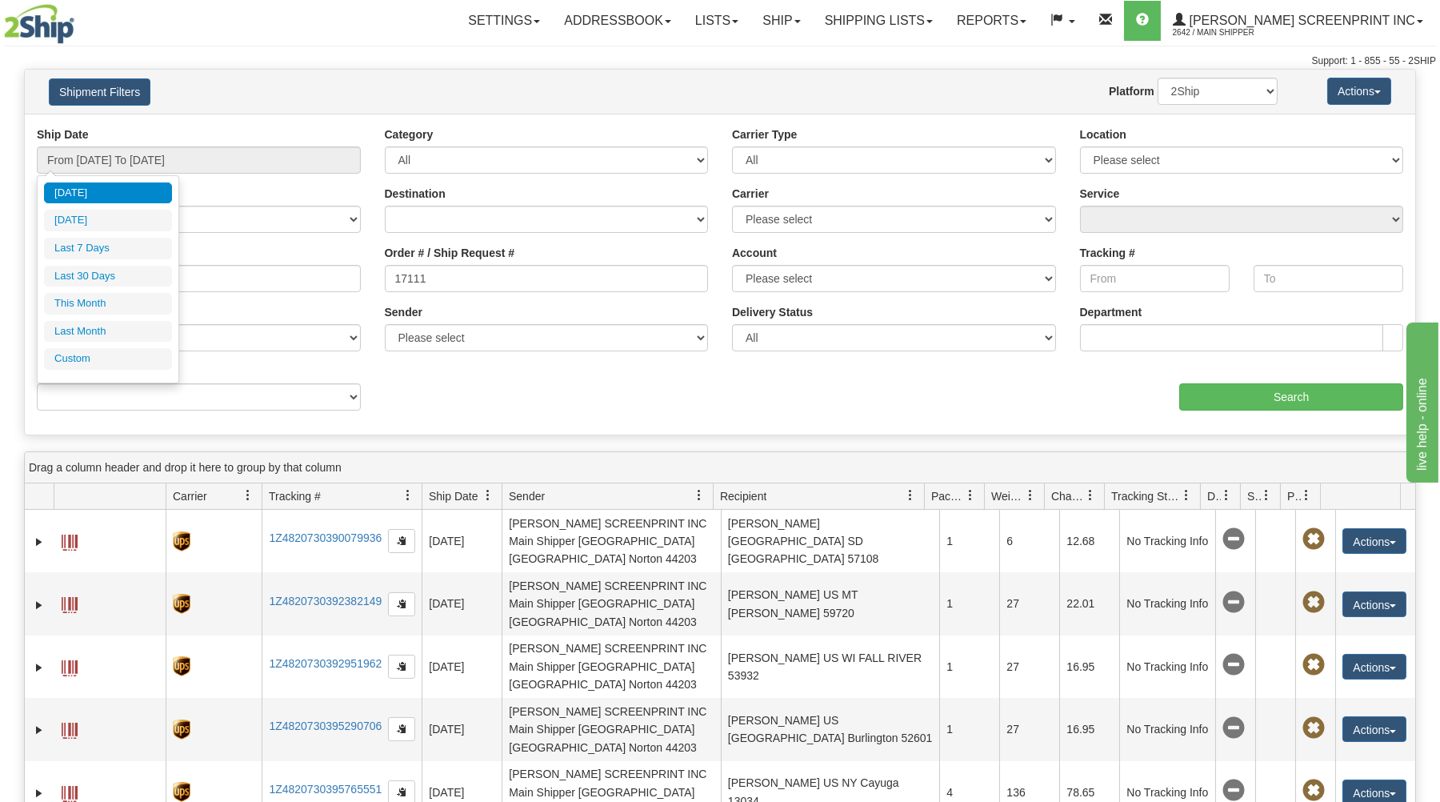
drag, startPoint x: 102, startPoint y: 247, endPoint x: 122, endPoint y: 242, distance: 20.6
click at [105, 246] on li "Last 7 Days" at bounding box center [108, 249] width 128 height 22
type input "From 09/04/2025 To 09/10/2025"
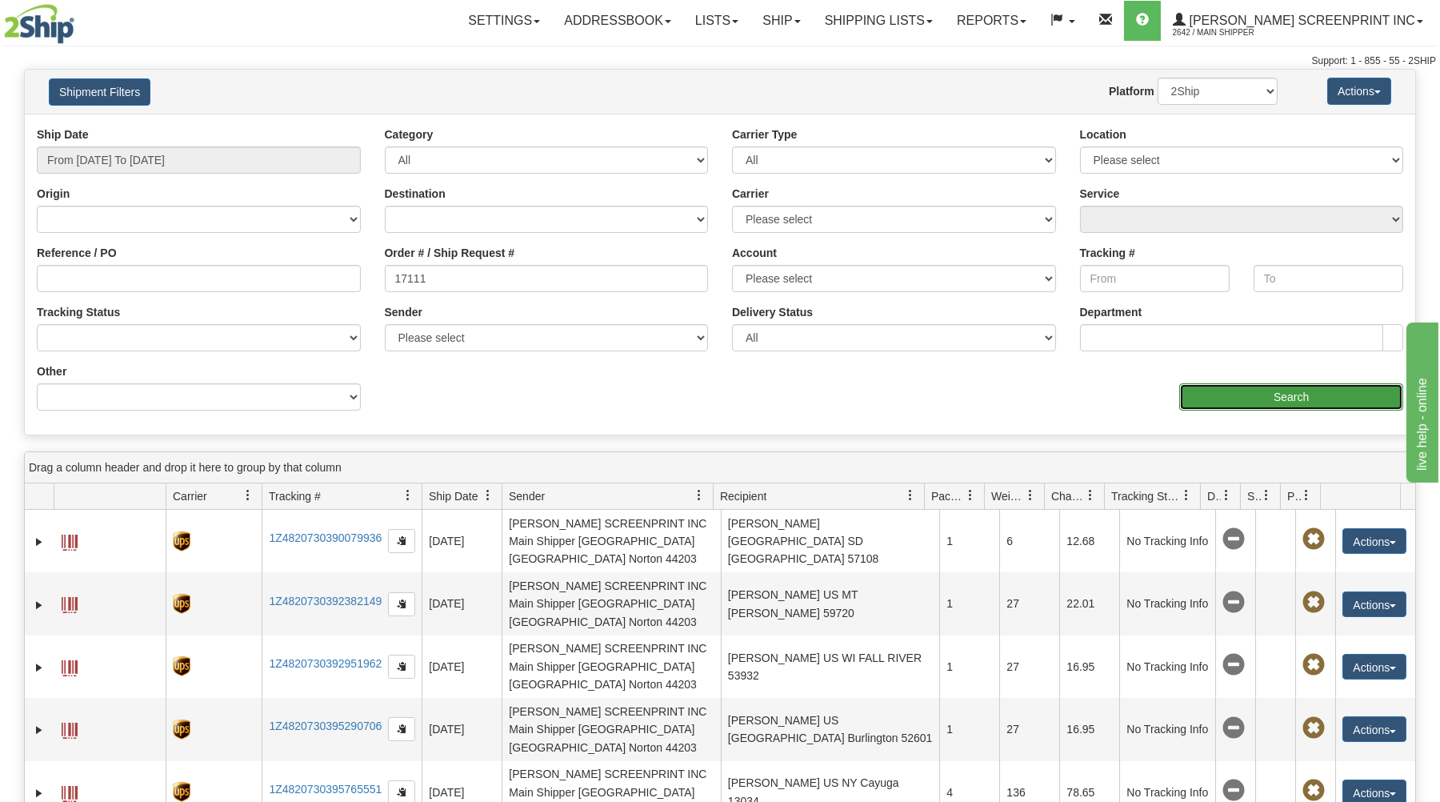
click at [1207, 391] on input "Search" at bounding box center [1291, 396] width 224 height 27
